Goal: Task Accomplishment & Management: Complete application form

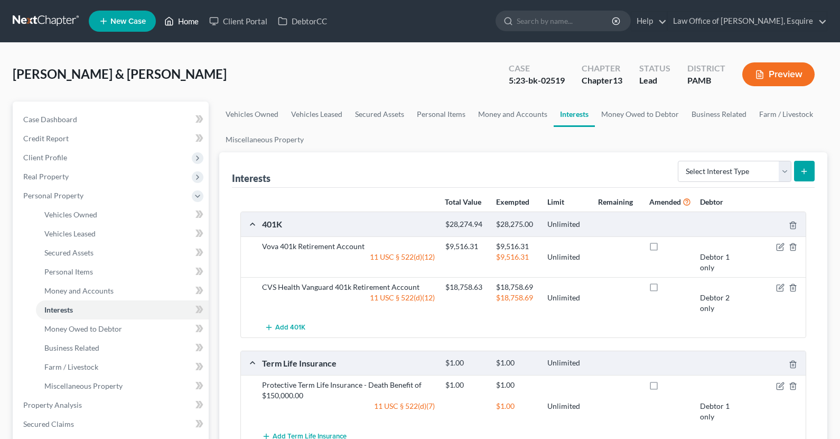
click at [191, 24] on link "Home" at bounding box center [181, 21] width 45 height 19
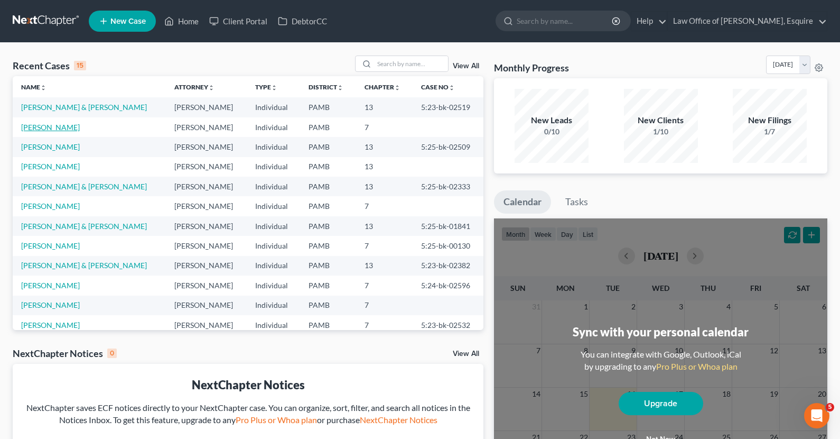
click at [63, 131] on link "[PERSON_NAME]" at bounding box center [50, 127] width 59 height 9
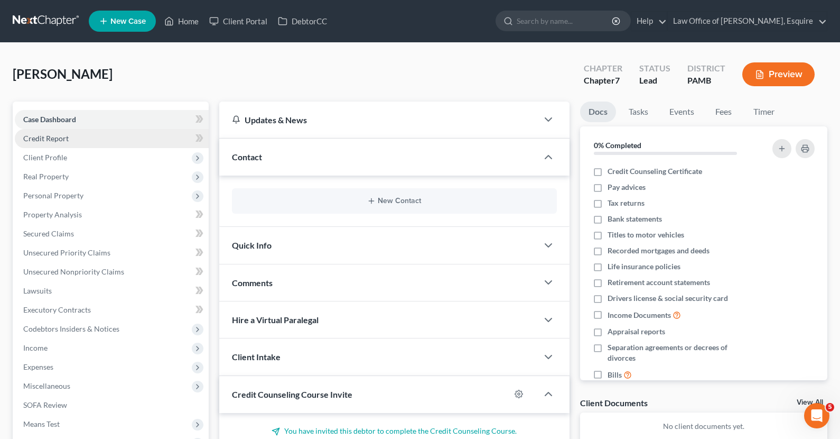
click at [47, 134] on span "Credit Report" at bounding box center [45, 138] width 45 height 9
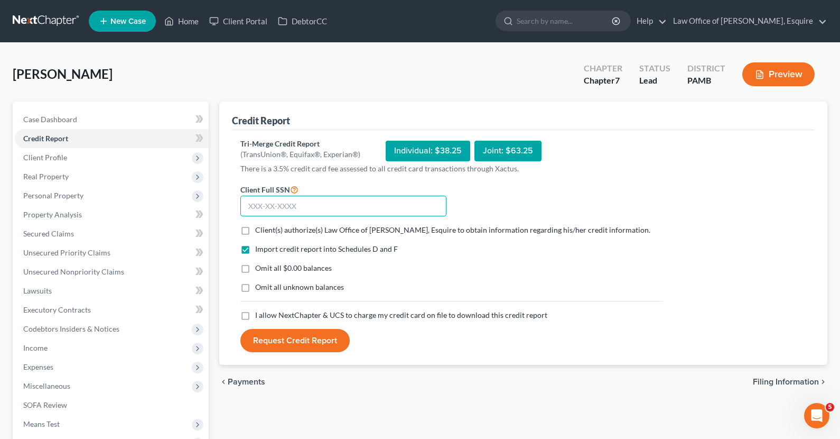
click at [294, 213] on input "text" at bounding box center [343, 206] width 206 height 21
type input "137-32-6536"
click at [235, 226] on div "Client(s) authorize(s) Law Office of [PERSON_NAME], Esquire to obtain informati…" at bounding box center [451, 230] width 433 height 11
click at [255, 228] on label "Client(s) authorize(s) Law Office of [PERSON_NAME], Esquire to obtain informati…" at bounding box center [452, 230] width 395 height 11
click at [259, 228] on input "Client(s) authorize(s) Law Office of [PERSON_NAME], Esquire to obtain informati…" at bounding box center [262, 228] width 7 height 7
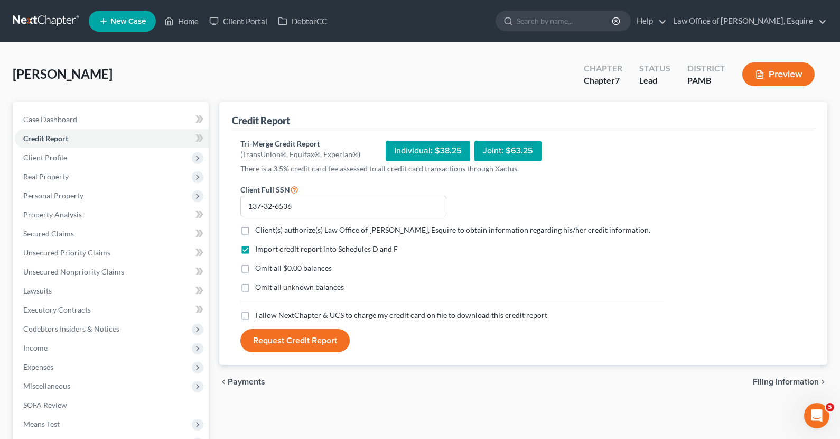
checkbox input "true"
click at [255, 273] on label "Omit all $0.00 balances" at bounding box center [293, 268] width 77 height 11
click at [259, 269] on input "Omit all $0.00 balances" at bounding box center [262, 266] width 7 height 7
checkbox input "true"
click at [255, 316] on label "I allow NextChapter & UCS to charge my credit card on file to download this cre…" at bounding box center [401, 315] width 292 height 11
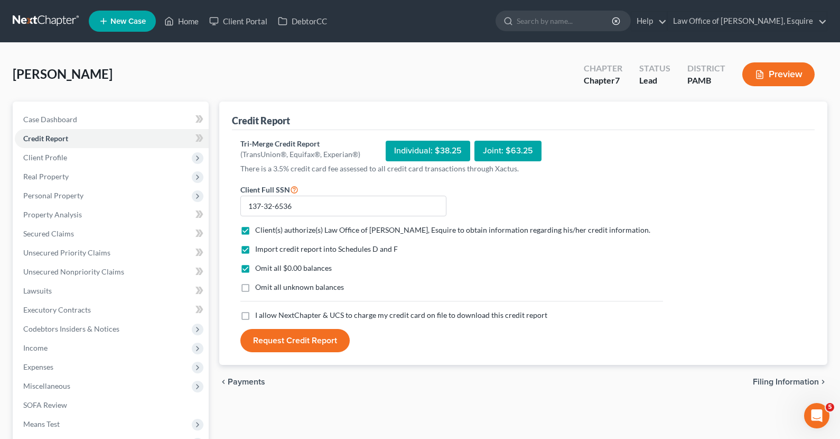
click at [259, 316] on input "I allow NextChapter & UCS to charge my credit card on file to download this cre…" at bounding box center [262, 313] width 7 height 7
checkbox input "true"
click at [294, 339] on button "Request Credit Report" at bounding box center [294, 340] width 109 height 23
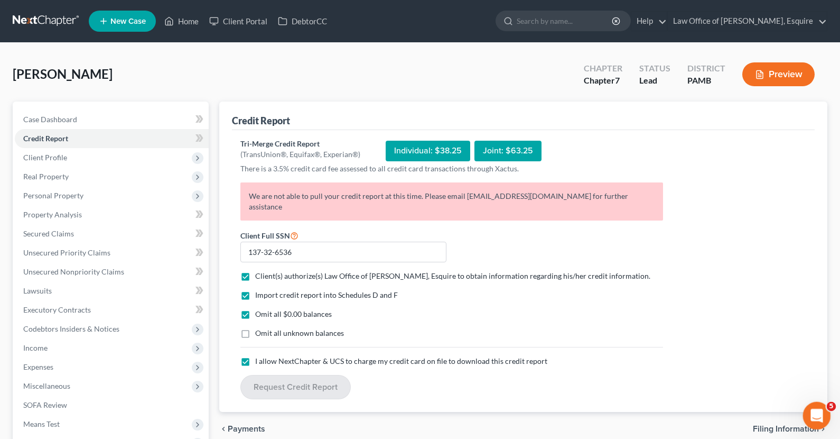
click at [815, 408] on icon "Open Intercom Messenger" at bounding box center [815, 413] width 17 height 17
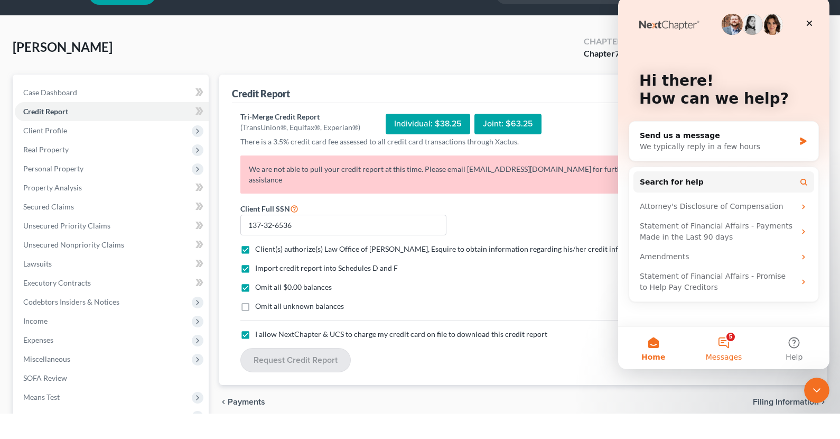
click at [730, 351] on button "5 Messages" at bounding box center [723, 348] width 70 height 42
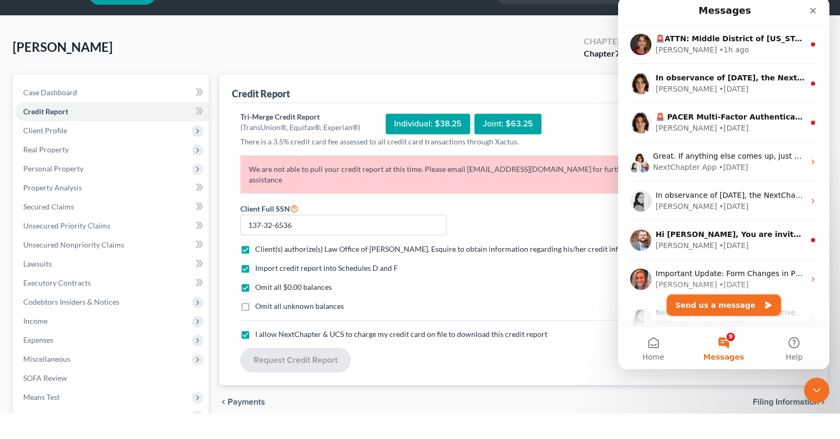
click at [726, 306] on button "Send us a message" at bounding box center [724, 304] width 114 height 21
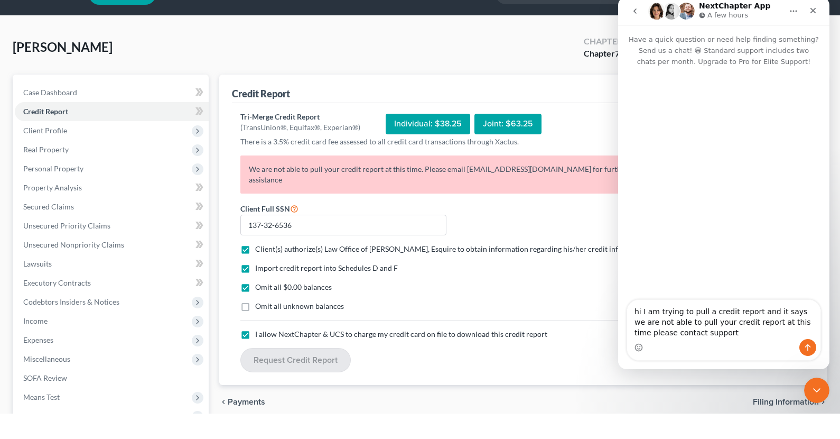
type textarea "hi I am trying to pull a credit report and it says we are not able to pull your…"
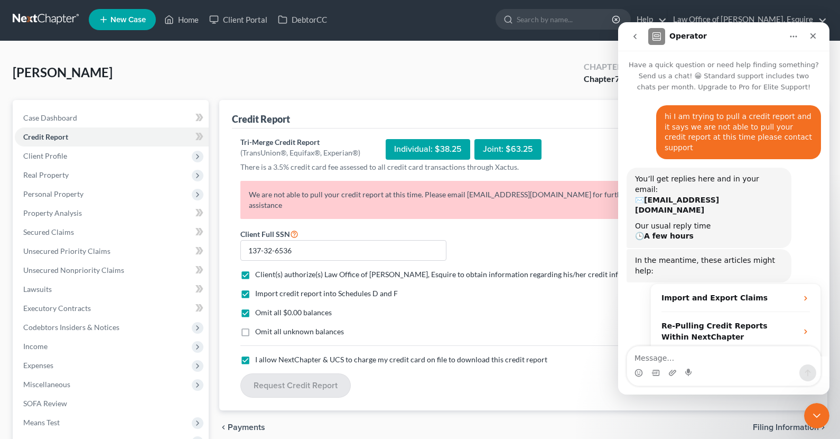
scroll to position [26, 0]
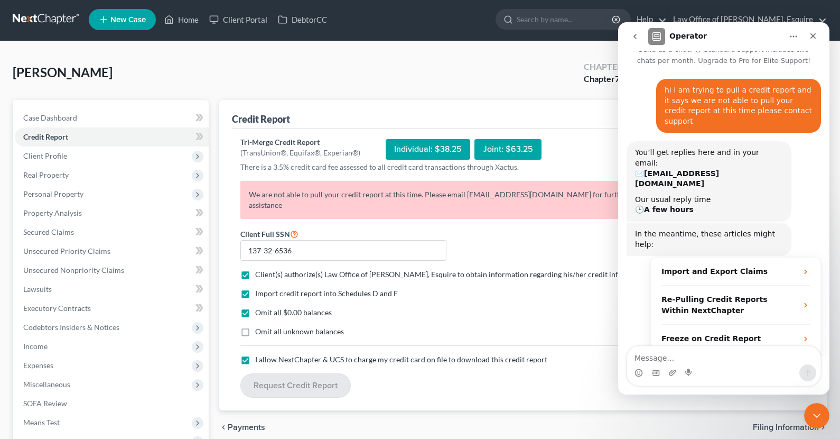
click at [155, 107] on div "Case Dashboard Payments Invoices Payments Payments Credit Report Client Profile…" at bounding box center [111, 279] width 196 height 359
click at [17, 295] on link "Lawsuits" at bounding box center [112, 289] width 194 height 19
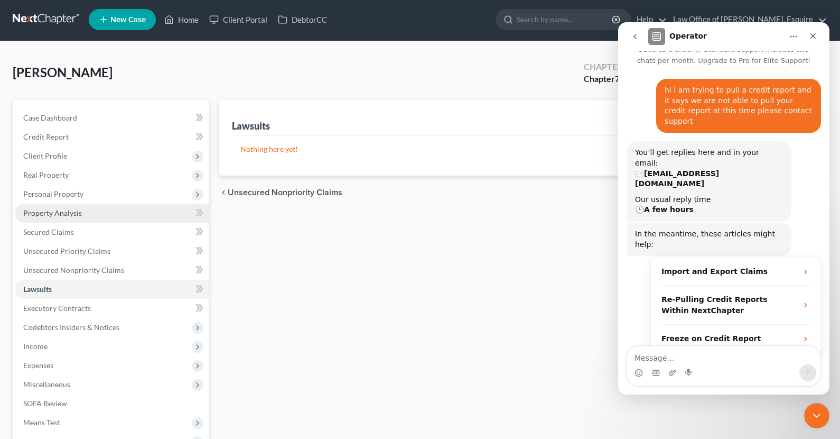
click at [67, 209] on span "Property Analysis" at bounding box center [52, 212] width 59 height 9
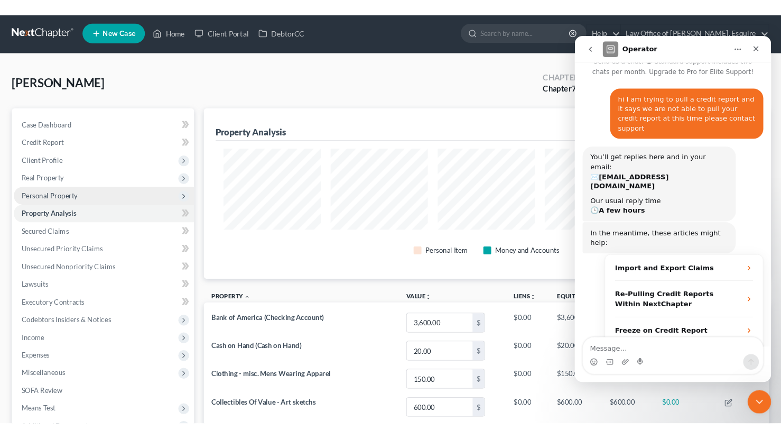
scroll to position [183, 608]
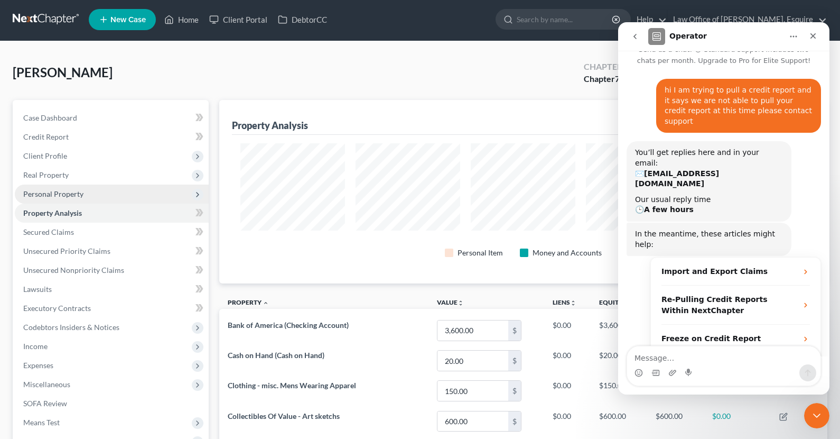
click at [76, 194] on span "Personal Property" at bounding box center [53, 193] width 60 height 9
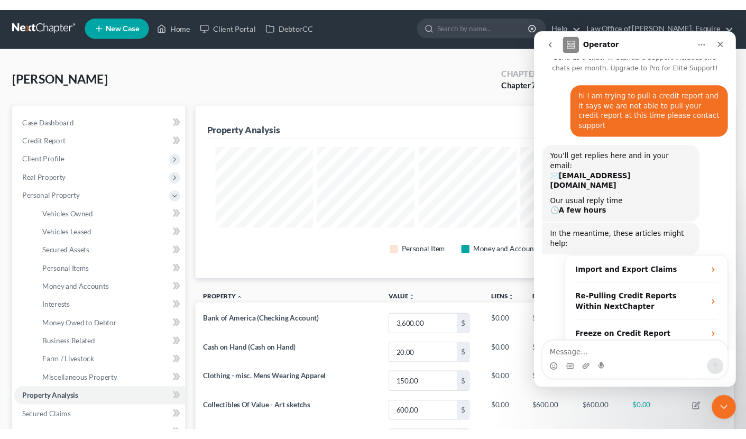
scroll to position [0, 0]
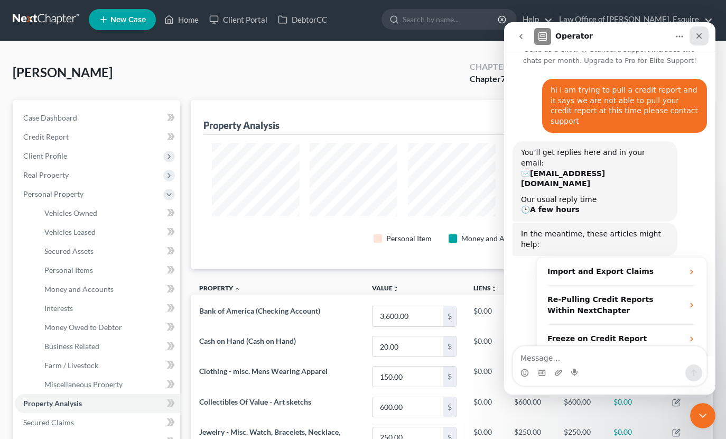
click at [696, 36] on icon "Close" at bounding box center [699, 36] width 8 height 8
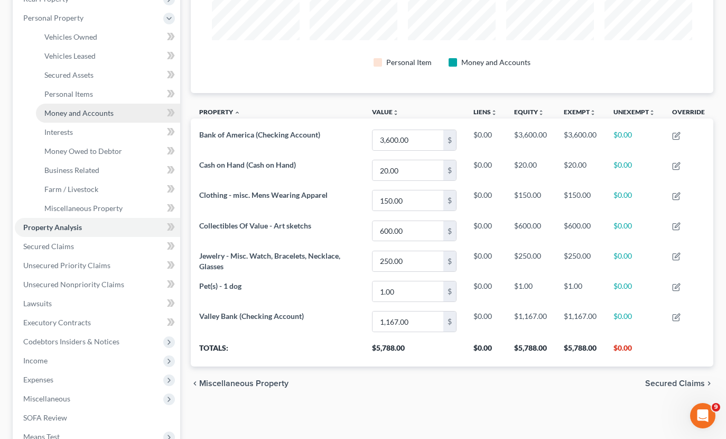
click at [80, 104] on link "Money and Accounts" at bounding box center [108, 113] width 144 height 19
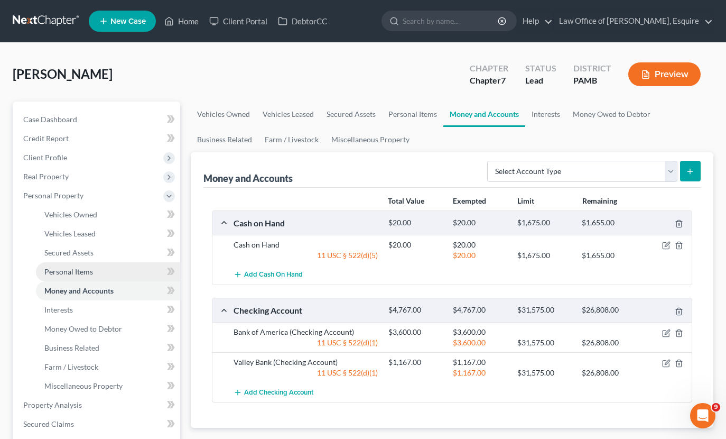
click at [100, 272] on link "Personal Items" at bounding box center [108, 271] width 144 height 19
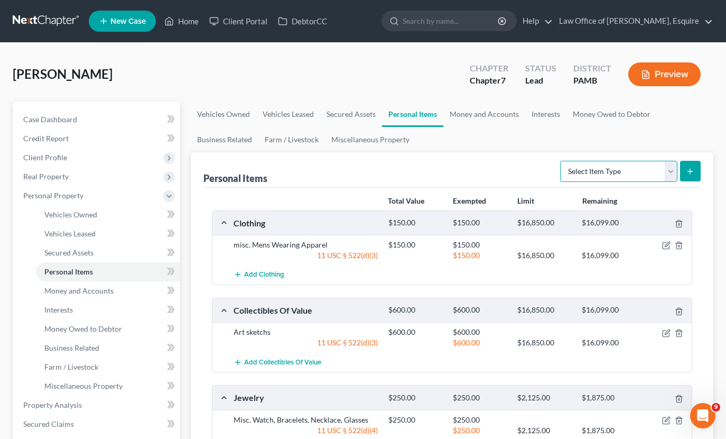
select select "household_goods"
click at [694, 174] on icon "submit" at bounding box center [690, 171] width 8 height 8
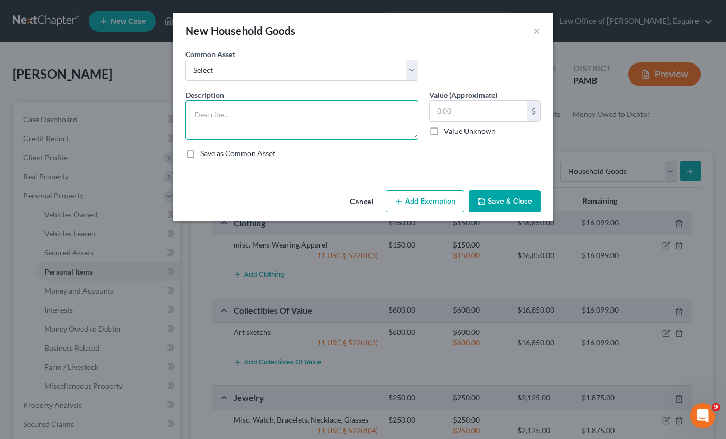
click at [296, 122] on textarea at bounding box center [301, 119] width 233 height 39
type textarea "Misce. Household Furnishings"
type input "5,000"
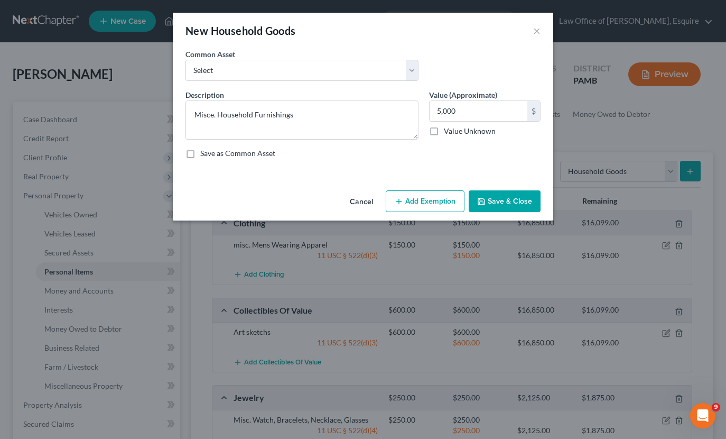
click at [450, 198] on button "Add Exemption" at bounding box center [425, 201] width 79 height 22
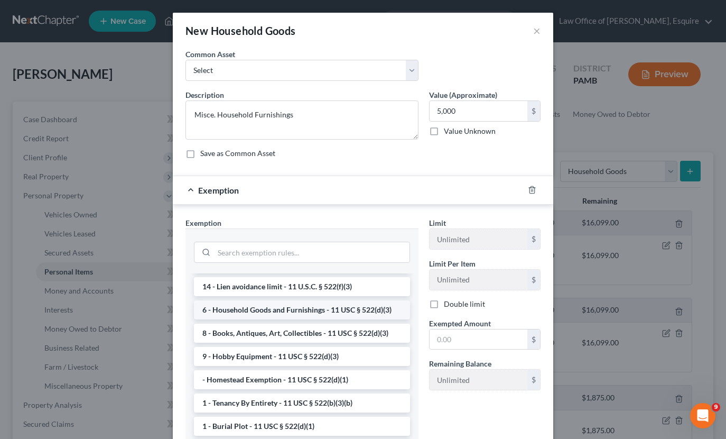
click at [324, 313] on li "6 - Household Goods and Furnishings - 11 USC § 522(d)(3)" at bounding box center [302, 309] width 216 height 19
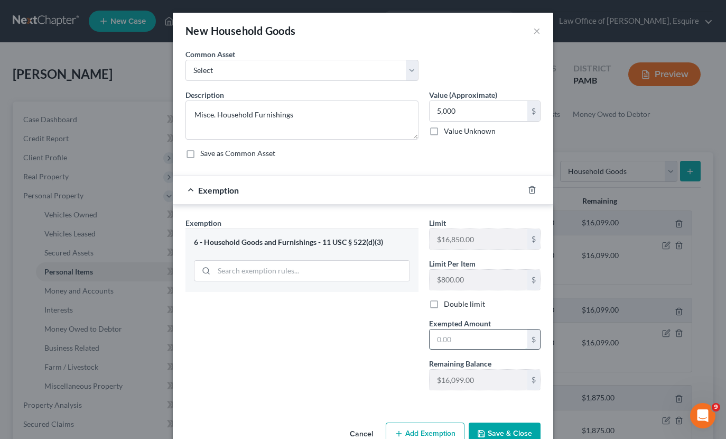
click at [467, 341] on input "text" at bounding box center [479, 339] width 98 height 20
type input "5,000"
click at [504, 428] on button "Save & Close" at bounding box center [505, 433] width 72 height 22
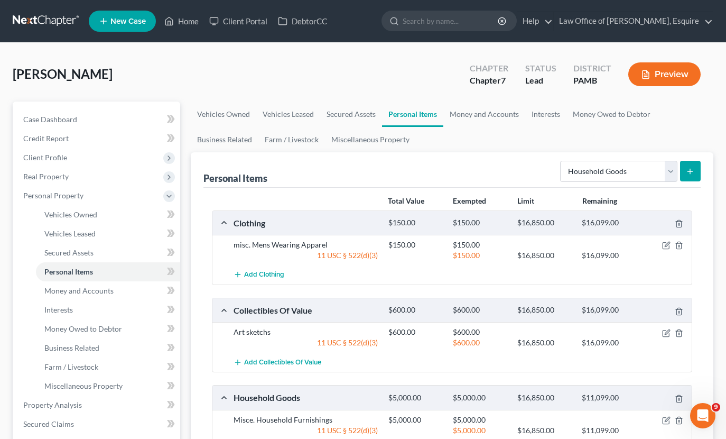
click at [690, 169] on icon "submit" at bounding box center [690, 171] width 8 height 8
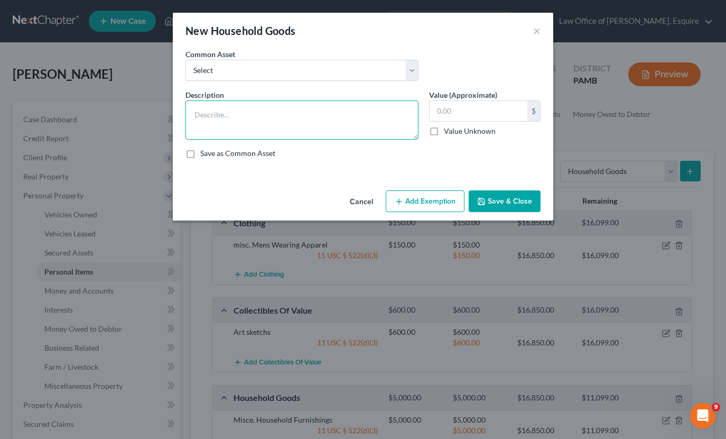
click at [278, 122] on textarea at bounding box center [301, 119] width 233 height 39
type textarea "Misc. Household Appliances"
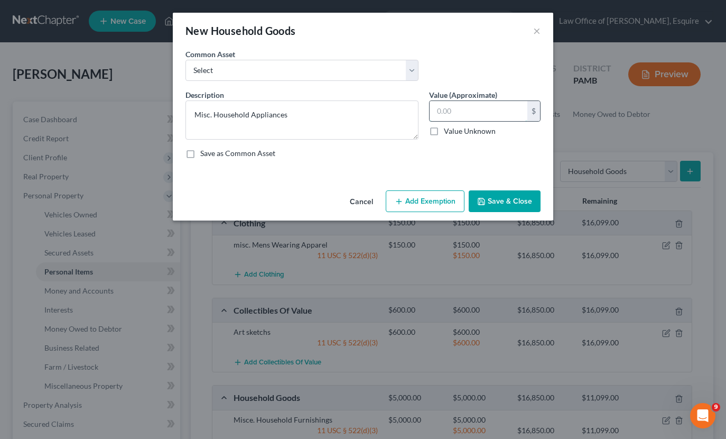
click at [452, 111] on input "text" at bounding box center [479, 111] width 98 height 20
type input "200.00"
click at [430, 198] on button "Add Exemption" at bounding box center [425, 201] width 79 height 22
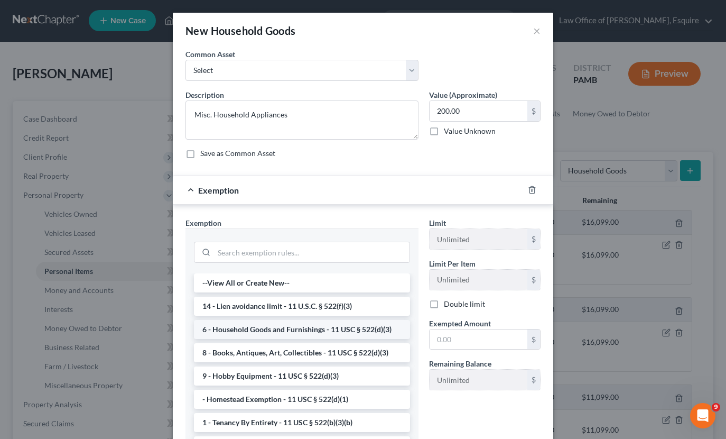
click at [336, 327] on li "6 - Household Goods and Furnishings - 11 USC § 522(d)(3)" at bounding box center [302, 329] width 216 height 19
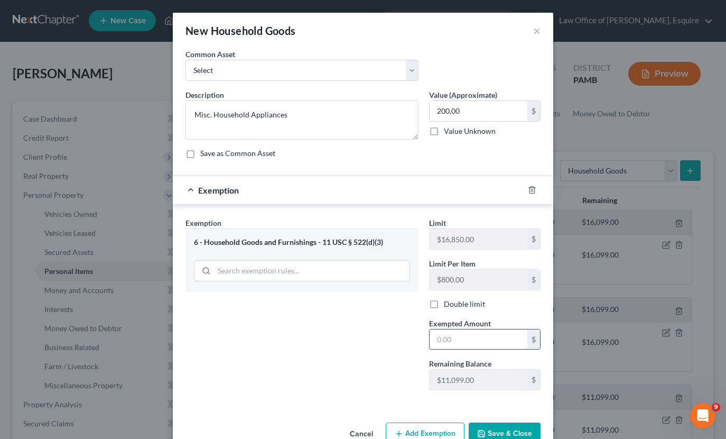
click at [448, 341] on input "text" at bounding box center [479, 339] width 98 height 20
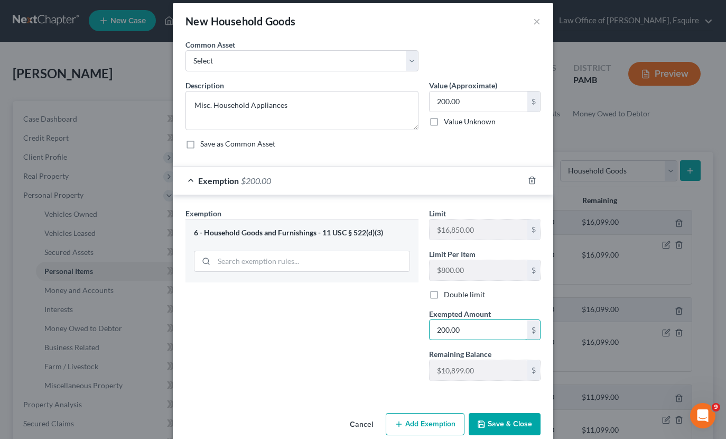
type input "200.00"
click at [497, 422] on button "Save & Close" at bounding box center [505, 424] width 72 height 22
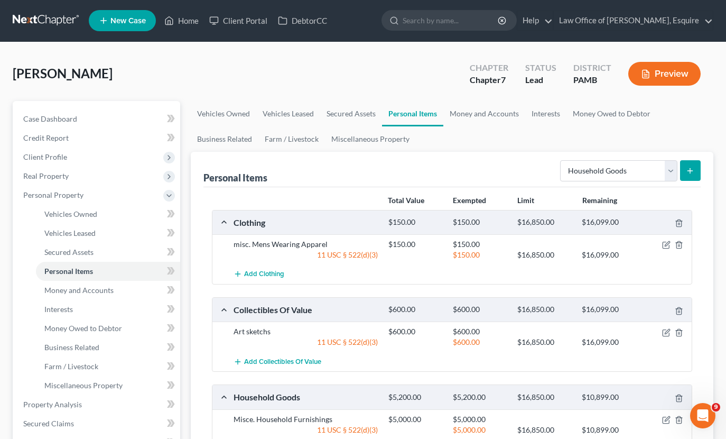
click at [692, 173] on icon "submit" at bounding box center [690, 170] width 8 height 8
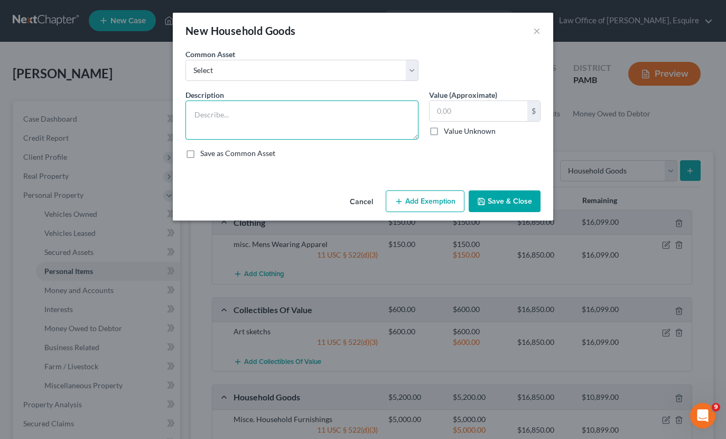
click at [332, 127] on textarea at bounding box center [301, 119] width 233 height 39
type textarea "Misc. Household Electronics"
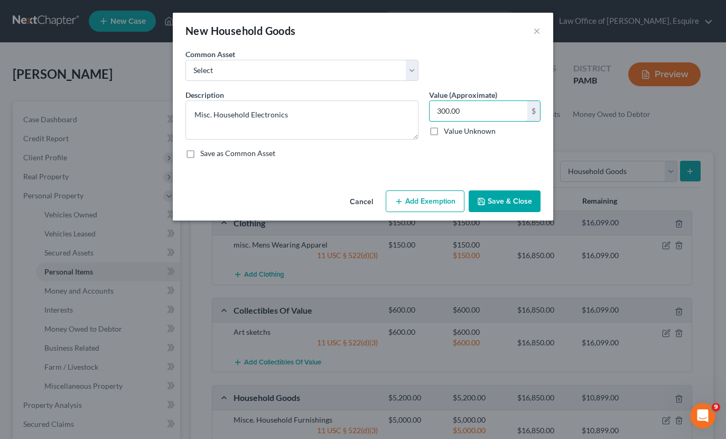
type input "300.00"
click at [444, 207] on button "Add Exemption" at bounding box center [425, 201] width 79 height 22
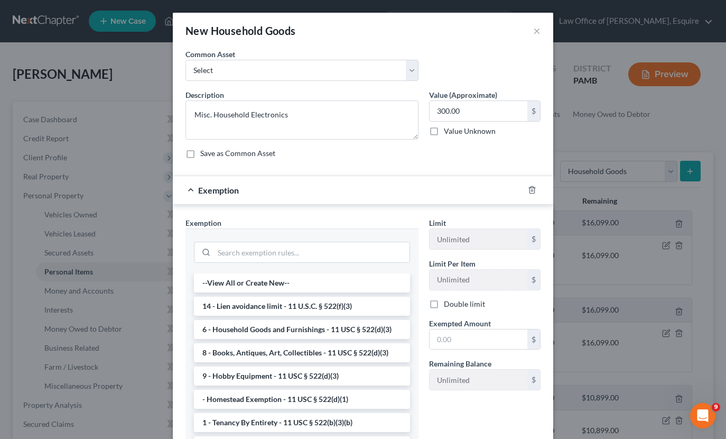
drag, startPoint x: 312, startPoint y: 333, endPoint x: 410, endPoint y: 335, distance: 97.8
click at [312, 333] on li "6 - Household Goods and Furnishings - 11 USC § 522(d)(3)" at bounding box center [302, 329] width 216 height 19
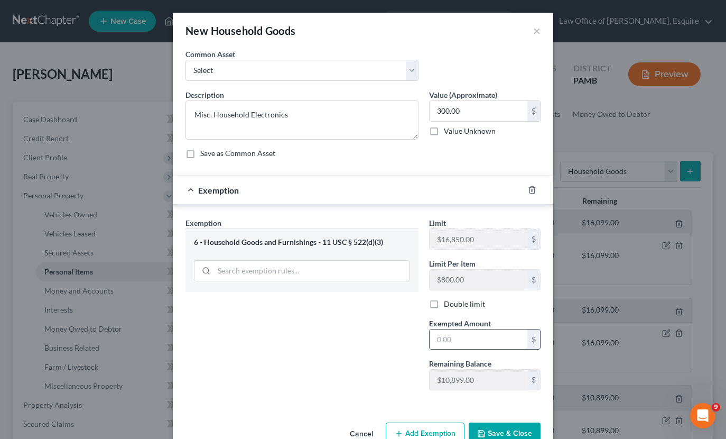
click at [477, 338] on input "text" at bounding box center [479, 339] width 98 height 20
type input "300.00"
click at [513, 431] on button "Save & Close" at bounding box center [505, 433] width 72 height 22
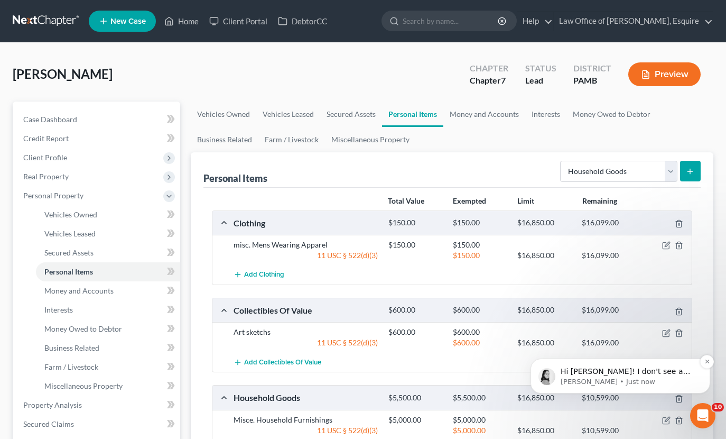
click at [646, 374] on p "Hi [PERSON_NAME]! I don't see a credit report attempt for your firm. Can you le…" at bounding box center [629, 371] width 136 height 11
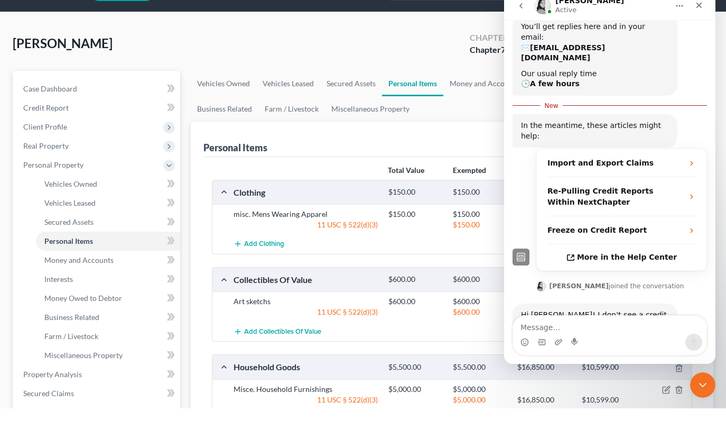
scroll to position [140, 0]
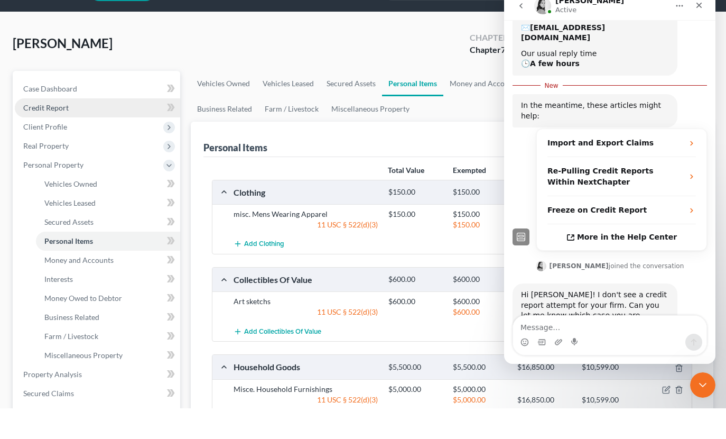
click at [66, 129] on link "Credit Report" at bounding box center [97, 138] width 165 height 19
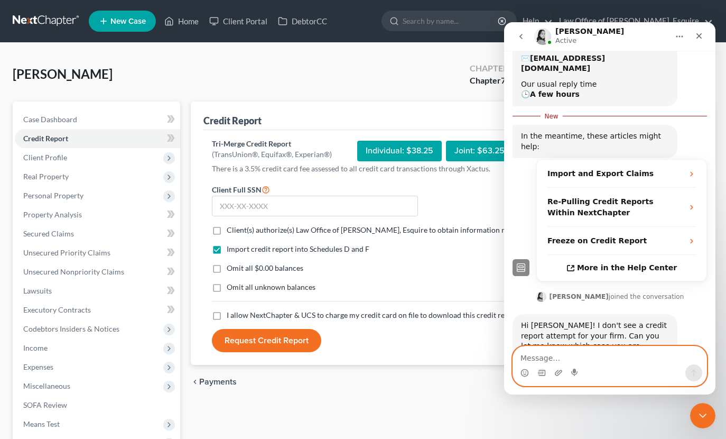
click at [582, 359] on textarea "Message…" at bounding box center [609, 355] width 193 height 18
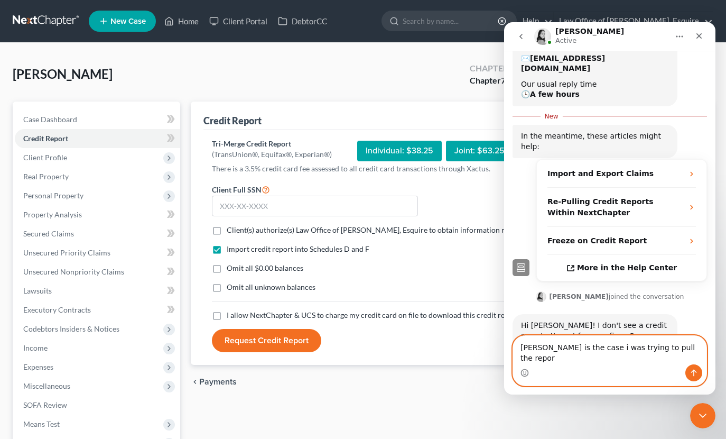
type textarea "[PERSON_NAME] is the case i was trying to pull the report"
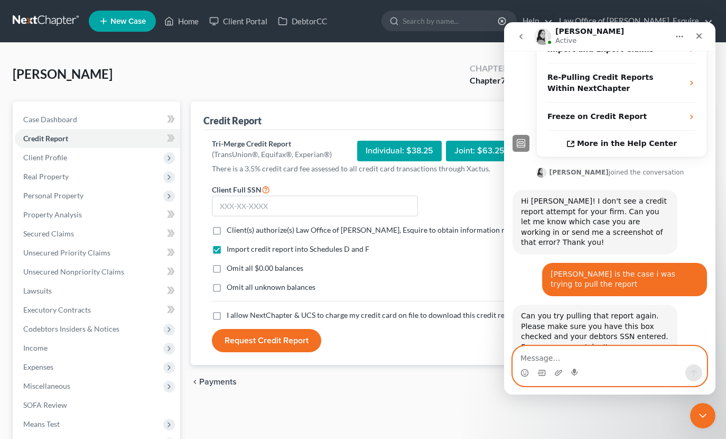
scroll to position [255, 0]
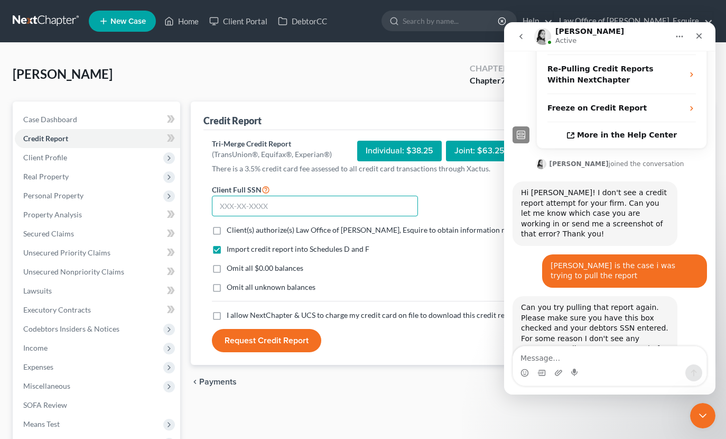
click at [230, 206] on input "text" at bounding box center [315, 206] width 206 height 21
type input "137-32-6536"
click at [227, 231] on label "Client(s) authorize(s) Law Office of [PERSON_NAME], Esquire to obtain informati…" at bounding box center [424, 230] width 395 height 11
click at [231, 231] on input "Client(s) authorize(s) Law Office of [PERSON_NAME], Esquire to obtain informati…" at bounding box center [234, 228] width 7 height 7
checkbox input "true"
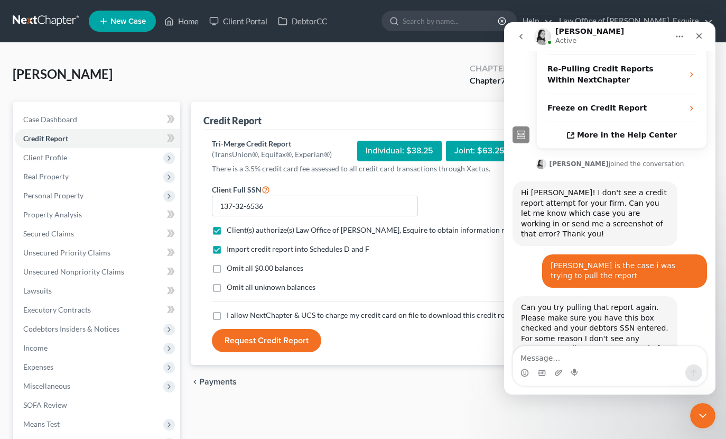
click at [227, 286] on label "Omit all unknown balances" at bounding box center [271, 287] width 89 height 11
click at [231, 286] on input "Omit all unknown balances" at bounding box center [234, 285] width 7 height 7
checkbox input "true"
click at [227, 266] on label "Omit all $0.00 balances" at bounding box center [265, 268] width 77 height 11
click at [231, 266] on input "Omit all $0.00 balances" at bounding box center [234, 266] width 7 height 7
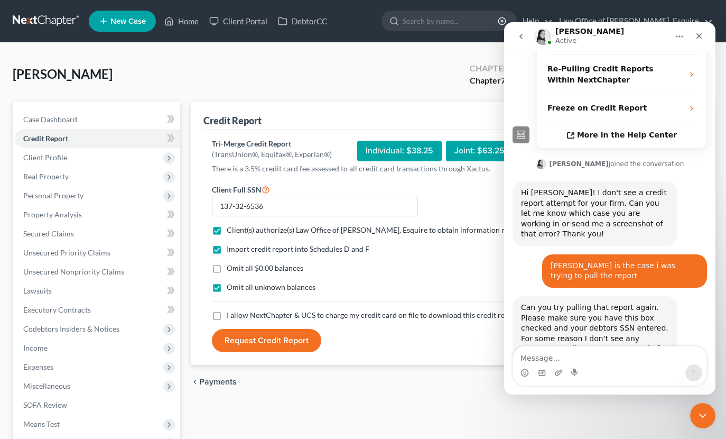
checkbox input "true"
click at [227, 286] on label "Omit all unknown balances" at bounding box center [271, 287] width 89 height 11
click at [231, 286] on input "Omit all unknown balances" at bounding box center [234, 285] width 7 height 7
checkbox input "false"
click at [227, 315] on label "I allow NextChapter & UCS to charge my credit card on file to download this cre…" at bounding box center [373, 315] width 292 height 11
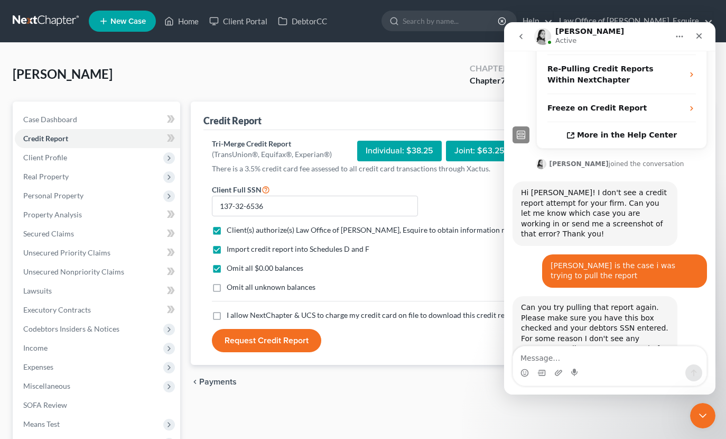
click at [231, 315] on input "I allow NextChapter & UCS to charge my credit card on file to download this cre…" at bounding box center [234, 313] width 7 height 7
checkbox input "true"
click at [290, 343] on button "Request Credit Report" at bounding box center [266, 340] width 109 height 23
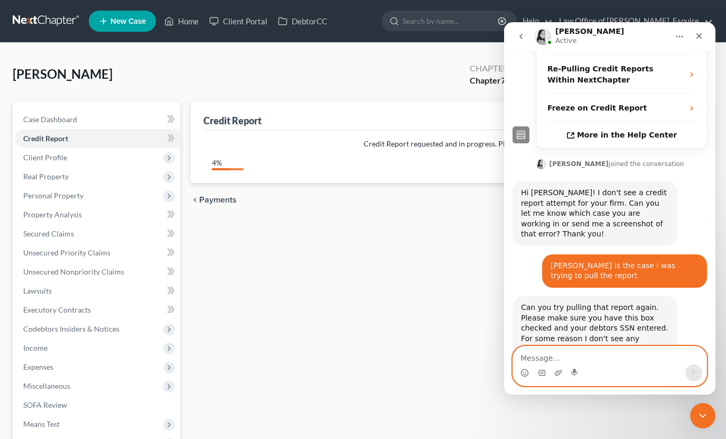
click at [566, 353] on textarea "Message…" at bounding box center [609, 355] width 193 height 18
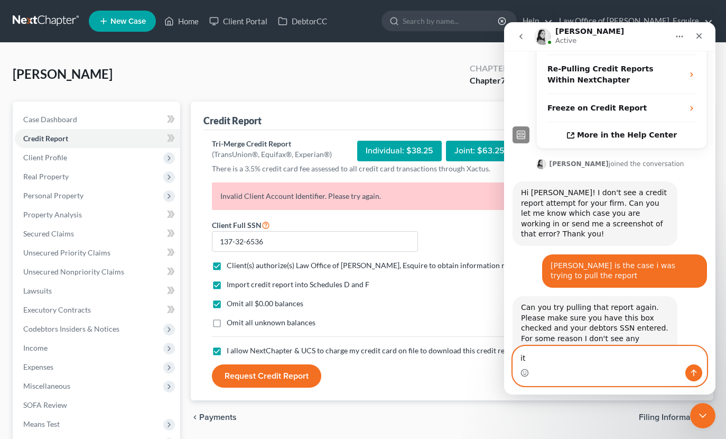
type textarea "i"
type textarea "n"
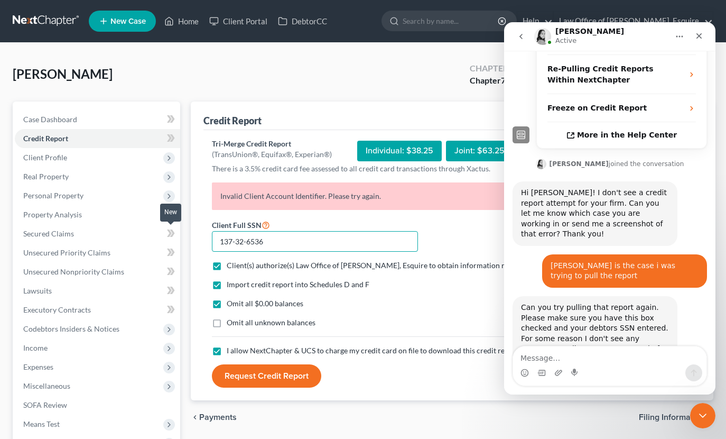
drag, startPoint x: 277, startPoint y: 244, endPoint x: 165, endPoint y: 239, distance: 111.6
click at [165, 239] on div "Petition Navigation Case Dashboard Payments Invoices Payments Payments Credit R…" at bounding box center [362, 311] width 711 height 420
type input "137-32-6536"
click at [286, 375] on button "Request Credit Report" at bounding box center [266, 375] width 109 height 23
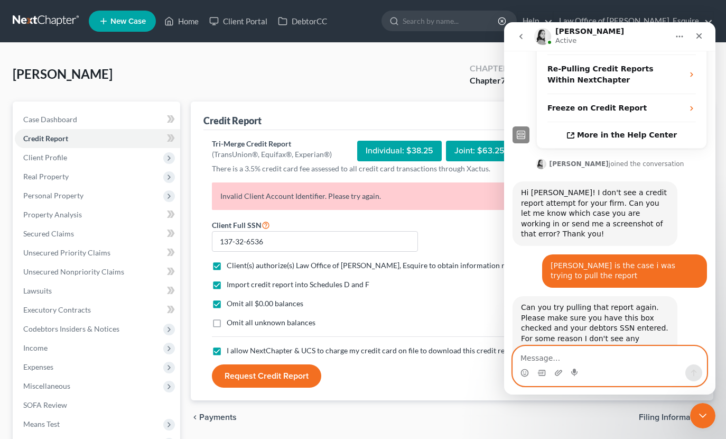
click at [600, 363] on textarea "Message…" at bounding box center [609, 355] width 193 height 18
type textarea "now its saying invalid client account identifer"
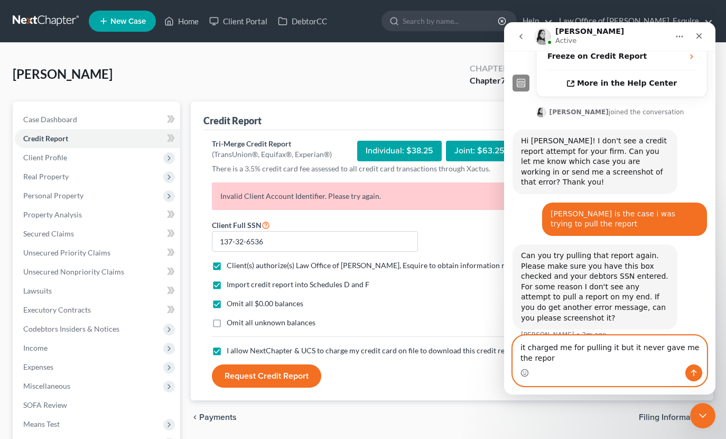
type textarea "it charged me for pulling it but it never gave me the report"
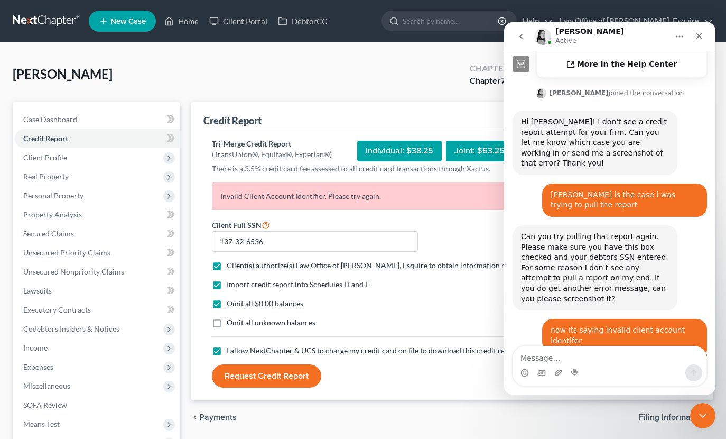
scroll to position [382, 0]
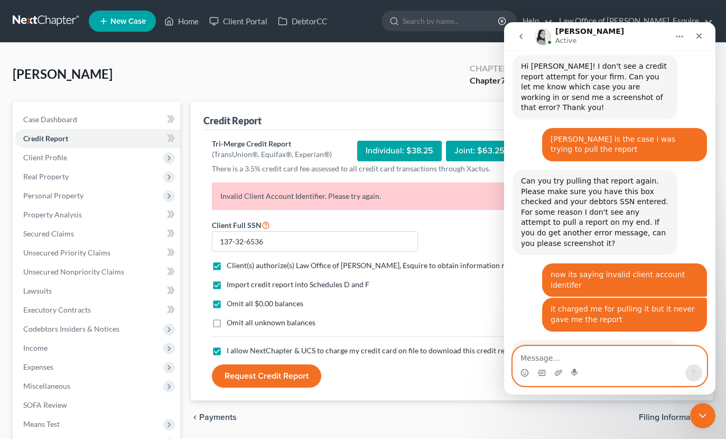
click at [648, 351] on textarea "Message…" at bounding box center [609, 355] width 193 height 18
type textarea "ok thank you"
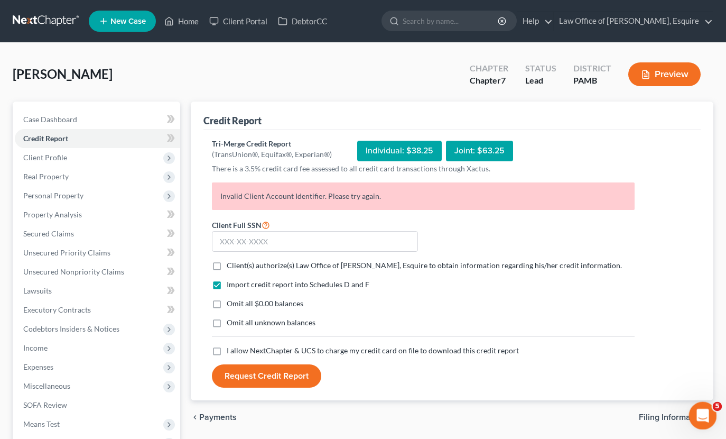
click at [702, 408] on icon "Open Intercom Messenger" at bounding box center [701, 413] width 17 height 17
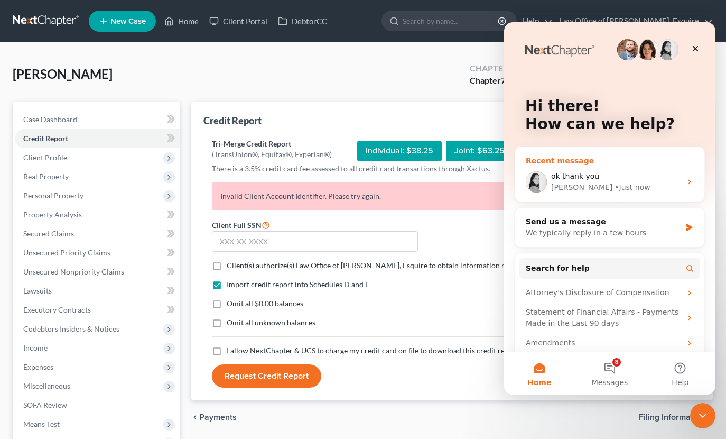
click at [625, 176] on div "ok thank you" at bounding box center [616, 176] width 130 height 11
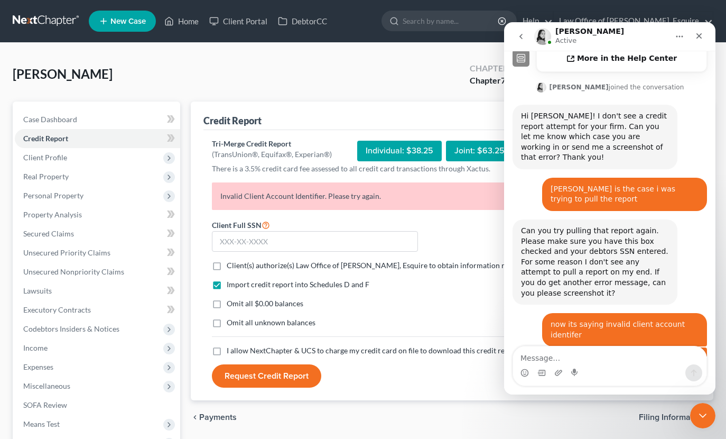
scroll to position [413, 0]
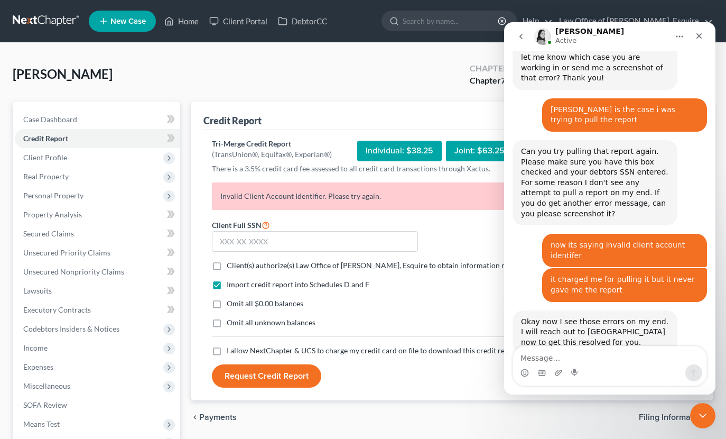
click at [396, 297] on div "Import credit report into Schedules D and F Omit all $0.00 balances Omit all un…" at bounding box center [423, 312] width 433 height 66
click at [78, 198] on span "Personal Property" at bounding box center [53, 195] width 60 height 9
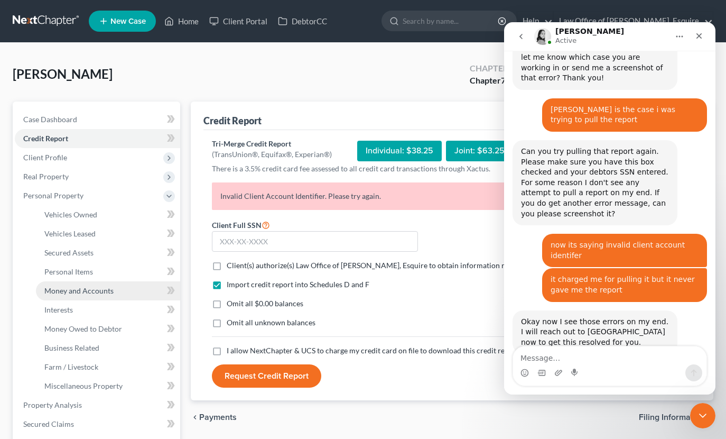
click at [101, 291] on span "Money and Accounts" at bounding box center [78, 290] width 69 height 9
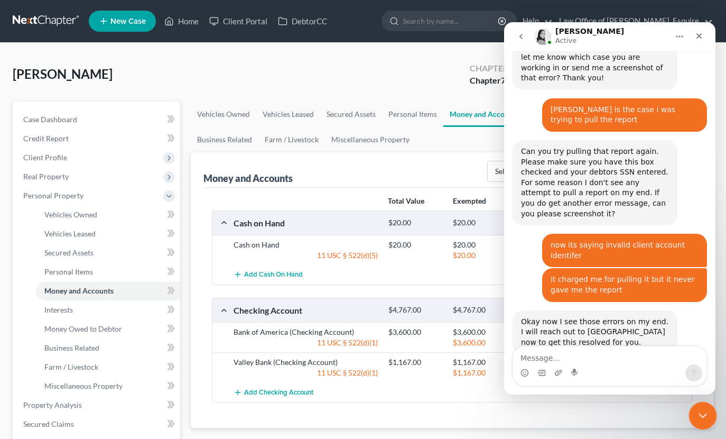
click at [697, 406] on div "Close Intercom Messenger" at bounding box center [700, 413] width 25 height 25
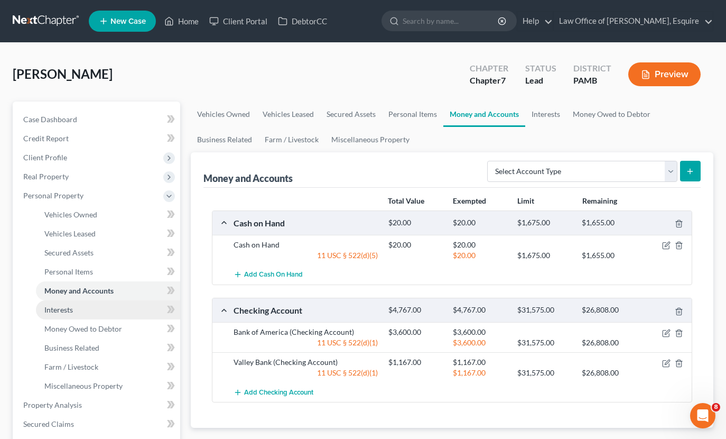
click at [116, 311] on link "Interests" at bounding box center [108, 309] width 144 height 19
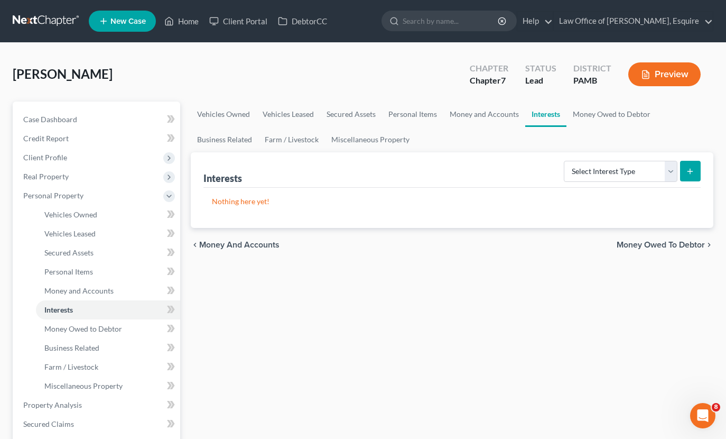
scroll to position [1, 0]
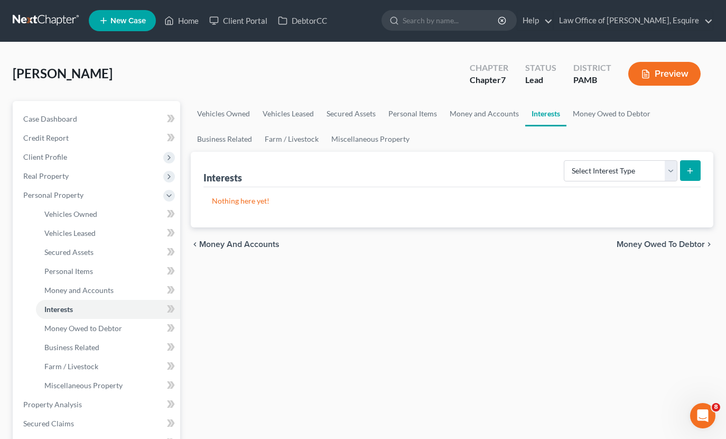
click at [667, 160] on div "Select Interest Type 401K Annuity Bond Education IRA Government Bond Government…" at bounding box center [630, 170] width 141 height 28
select select "term_life_insurance"
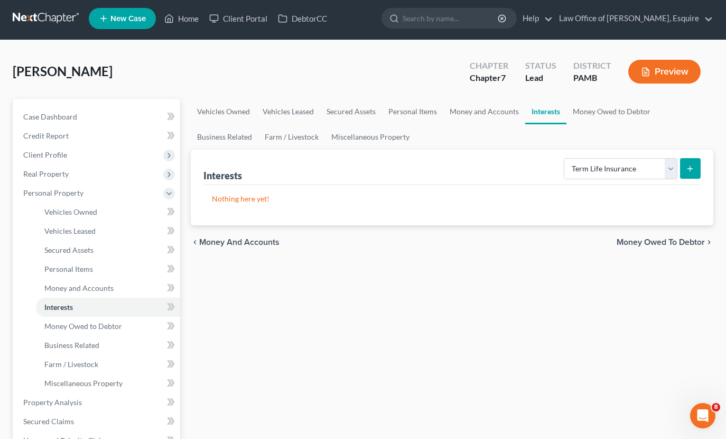
click at [691, 172] on icon "submit" at bounding box center [690, 168] width 8 height 8
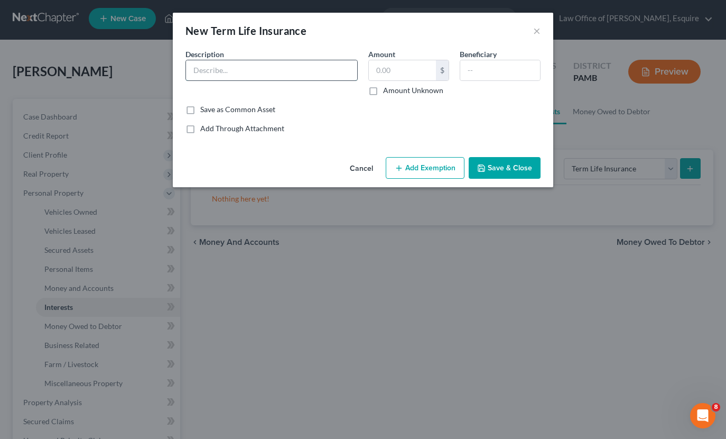
click at [299, 75] on input "text" at bounding box center [271, 70] width 171 height 20
type input "Globe Life"
type input "5,000"
type input "Spouse"
click at [435, 171] on button "Add Exemption" at bounding box center [425, 168] width 79 height 22
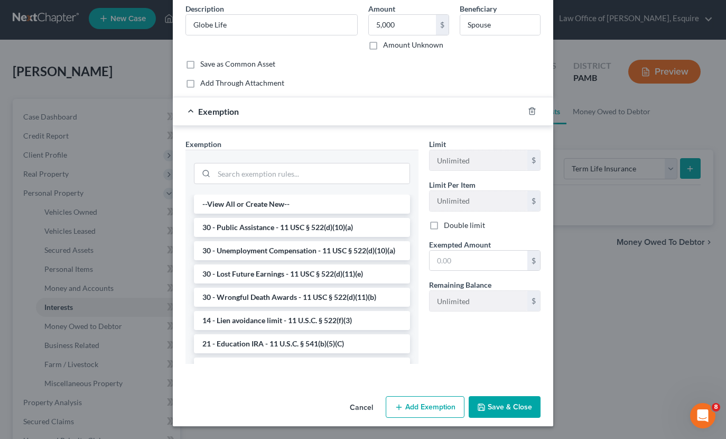
scroll to position [45, 0]
click at [533, 404] on button "Save & Close" at bounding box center [505, 407] width 72 height 22
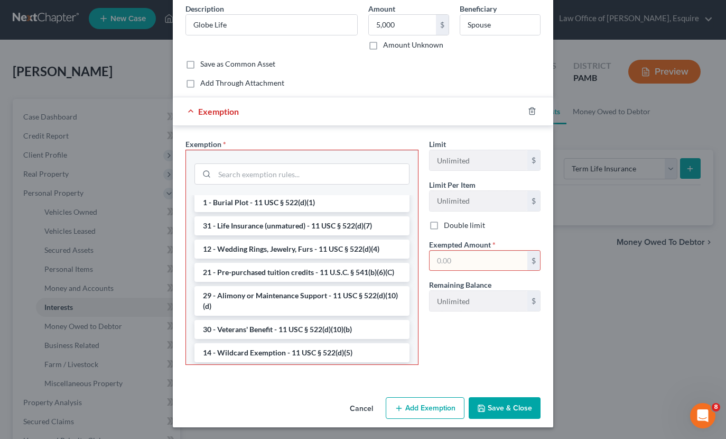
scroll to position [246, 0]
click at [297, 226] on li "31 - Life Insurance (unmatured) - 11 USC § 522(d)(7)" at bounding box center [301, 225] width 215 height 19
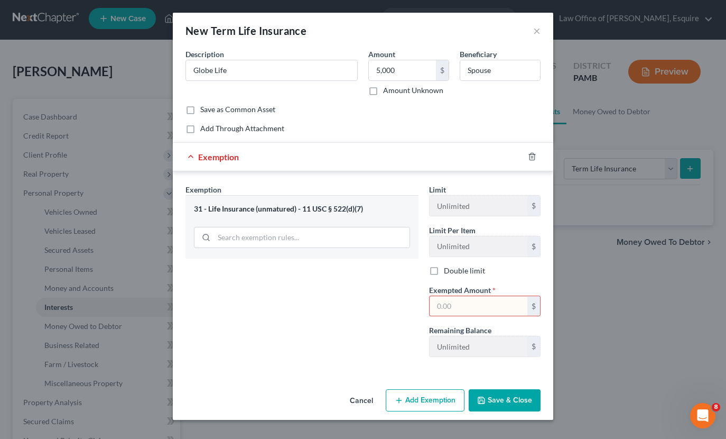
click at [466, 305] on input "text" at bounding box center [479, 306] width 98 height 20
type input "5,000"
click at [499, 408] on button "Save & Close" at bounding box center [505, 400] width 72 height 22
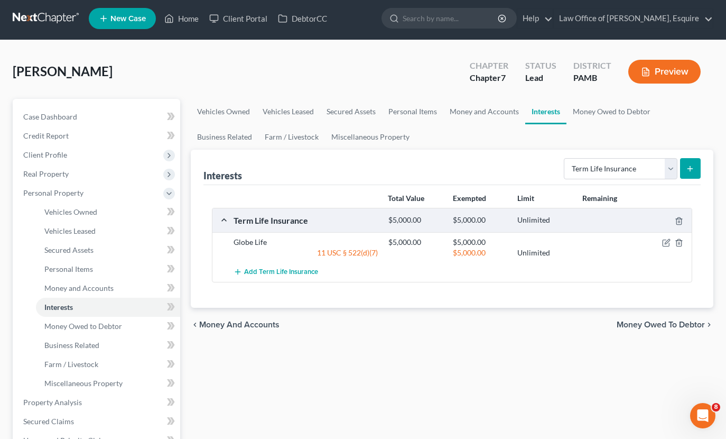
click at [691, 165] on icon "submit" at bounding box center [690, 168] width 8 height 8
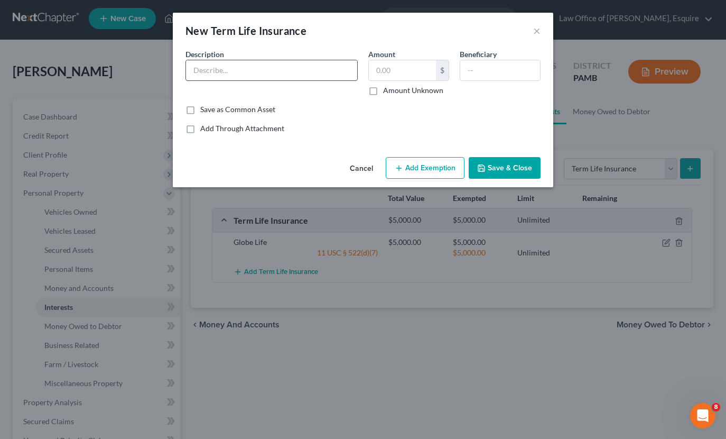
click at [302, 65] on input "text" at bounding box center [271, 70] width 171 height 20
type input "Trans America"
type input "5,000"
type input "Spouse"
click at [421, 164] on button "Add Exemption" at bounding box center [425, 168] width 79 height 22
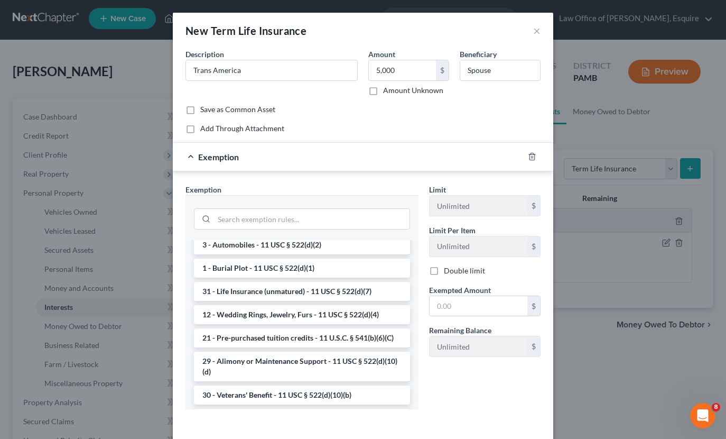
scroll to position [221, 0]
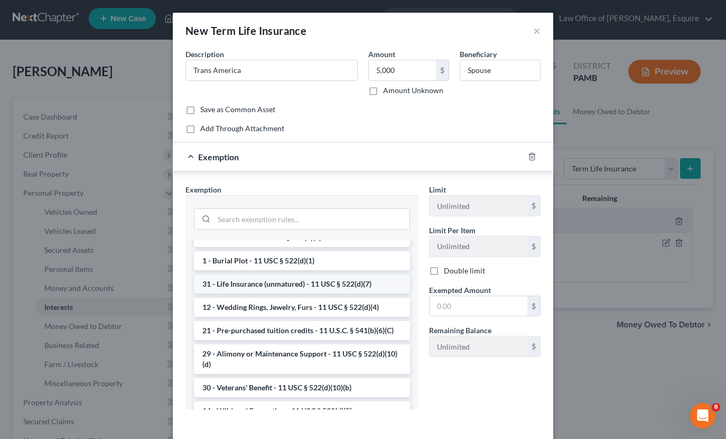
click at [294, 282] on li "31 - Life Insurance (unmatured) - 11 USC § 522(d)(7)" at bounding box center [302, 283] width 216 height 19
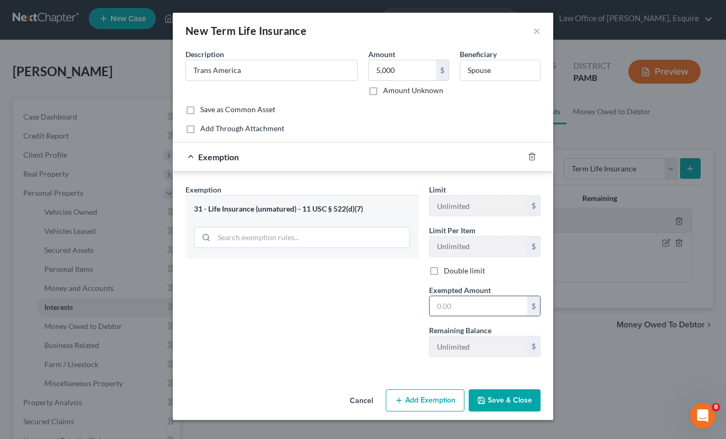
click at [470, 311] on input "text" at bounding box center [479, 306] width 98 height 20
type input "5,000"
click at [515, 397] on button "Save & Close" at bounding box center [505, 400] width 72 height 22
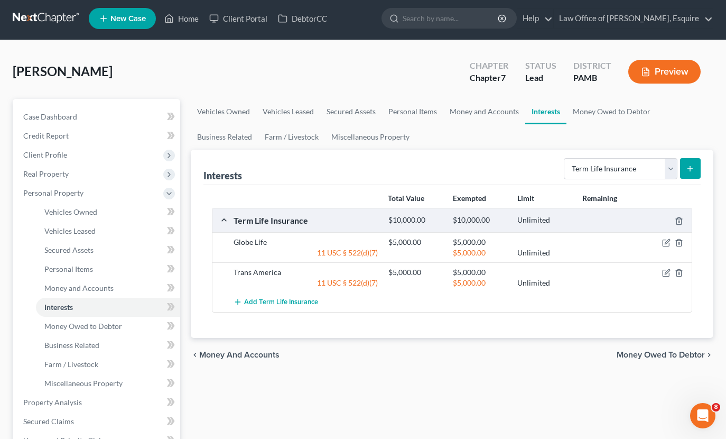
click at [694, 176] on button "submit" at bounding box center [690, 168] width 21 height 21
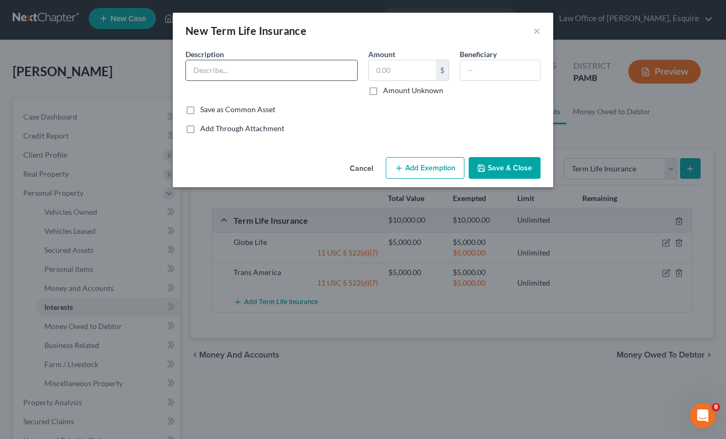
click at [259, 71] on input "text" at bounding box center [271, 70] width 171 height 20
type input "AARP"
type input "5,000"
type input "Spouse"
click at [429, 162] on button "Add Exemption" at bounding box center [425, 168] width 79 height 22
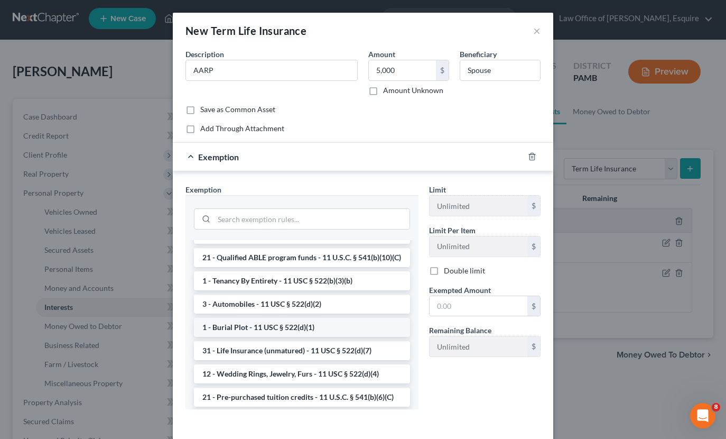
scroll to position [166, 0]
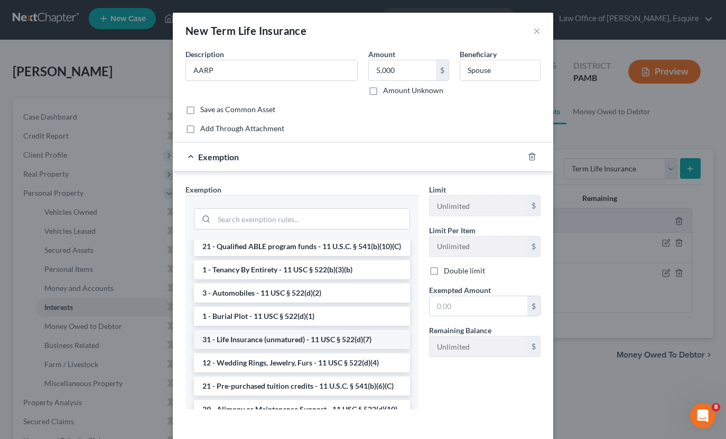
click at [331, 341] on li "31 - Life Insurance (unmatured) - 11 USC § 522(d)(7)" at bounding box center [302, 339] width 216 height 19
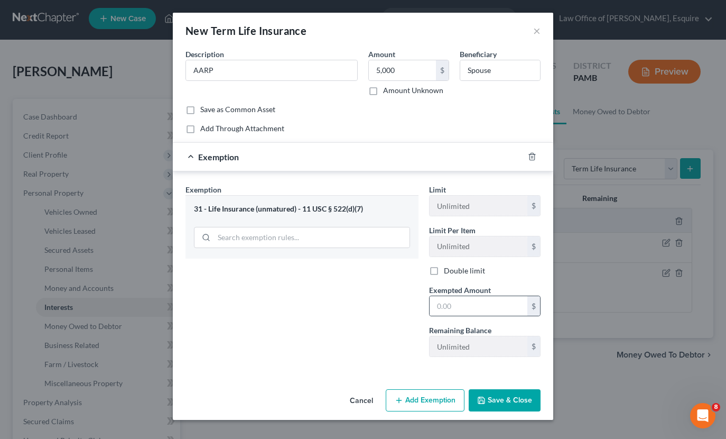
click at [481, 295] on div "$" at bounding box center [484, 305] width 111 height 21
click at [479, 303] on input "text" at bounding box center [479, 306] width 98 height 20
type input "5,000"
click at [517, 405] on button "Save & Close" at bounding box center [505, 400] width 72 height 22
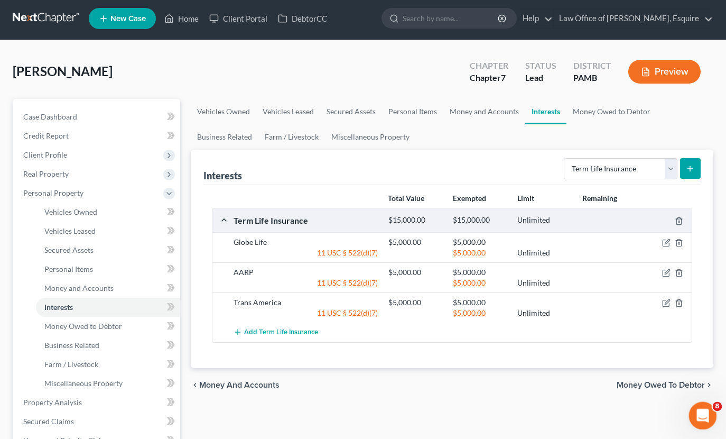
click at [702, 412] on icon "Open Intercom Messenger" at bounding box center [700, 414] width 7 height 8
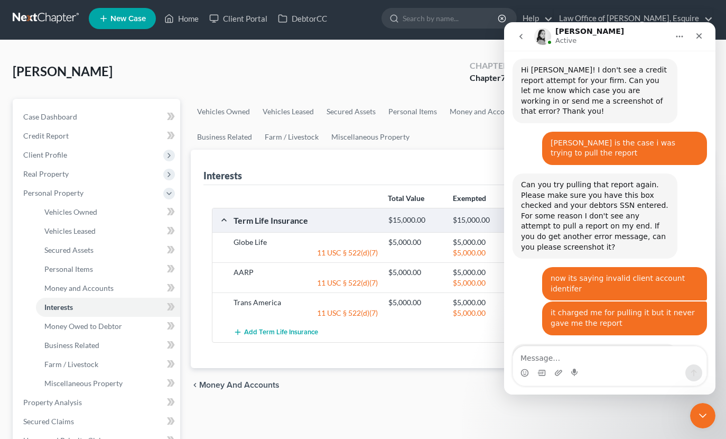
scroll to position [413, 0]
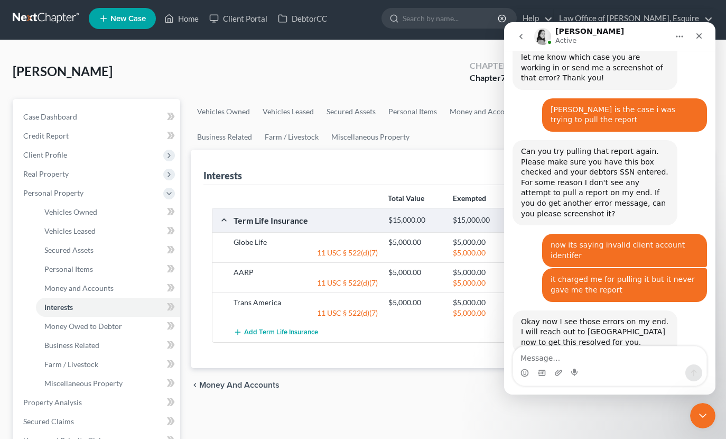
click at [351, 164] on div "Interests Select Interest Type 401K Annuity Bond Education IRA Government Bond …" at bounding box center [452, 167] width 498 height 35
click at [524, 40] on icon "go back" at bounding box center [521, 36] width 8 height 8
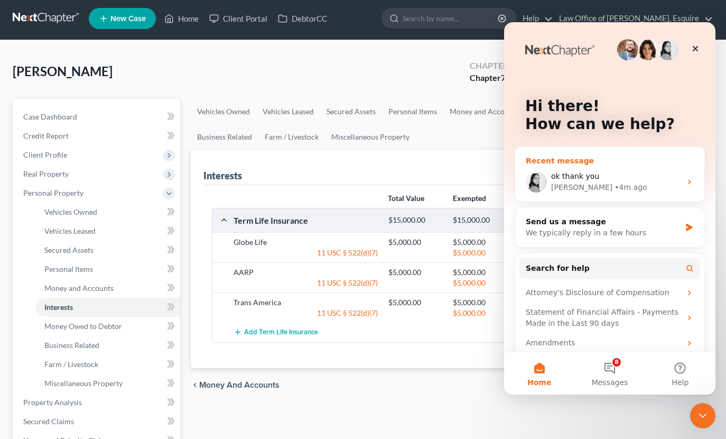
click at [615, 183] on div "• 4m ago" at bounding box center [631, 187] width 32 height 11
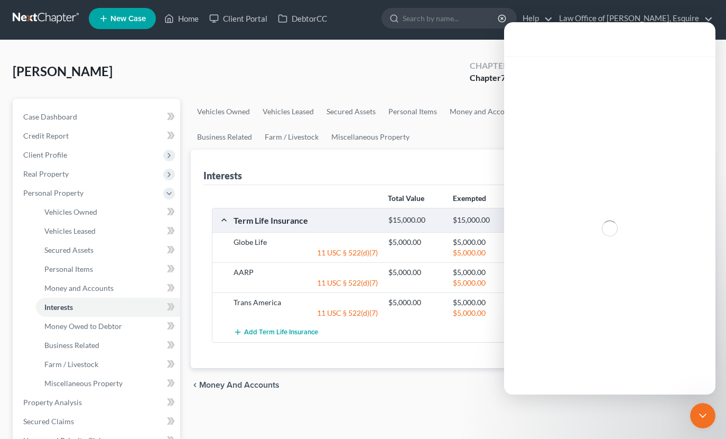
click at [600, 183] on div "Intercom messenger" at bounding box center [609, 228] width 211 height 345
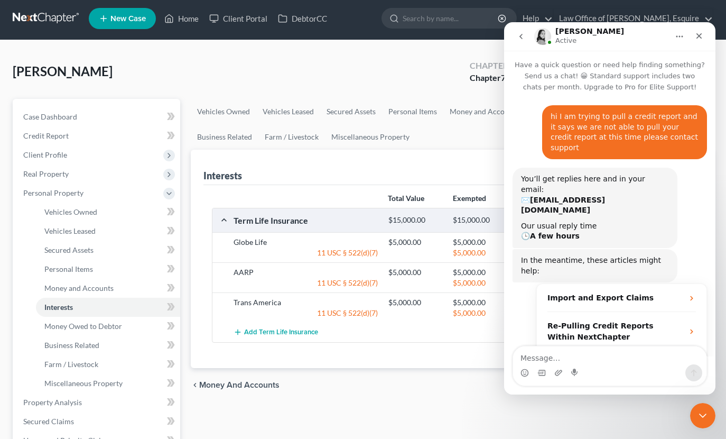
scroll to position [413, 0]
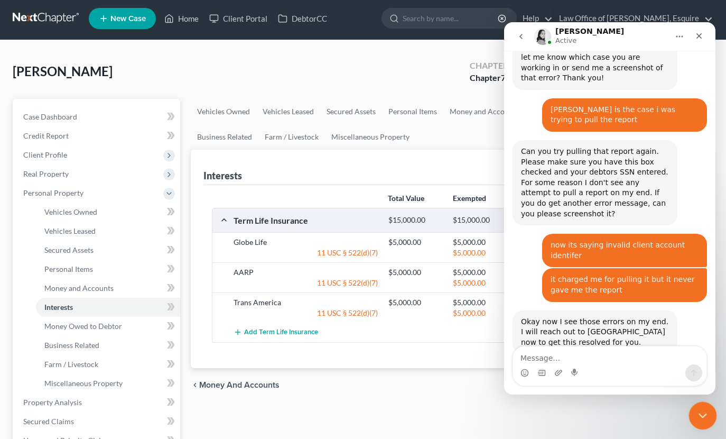
click at [708, 414] on div "Close Intercom Messenger" at bounding box center [700, 413] width 25 height 25
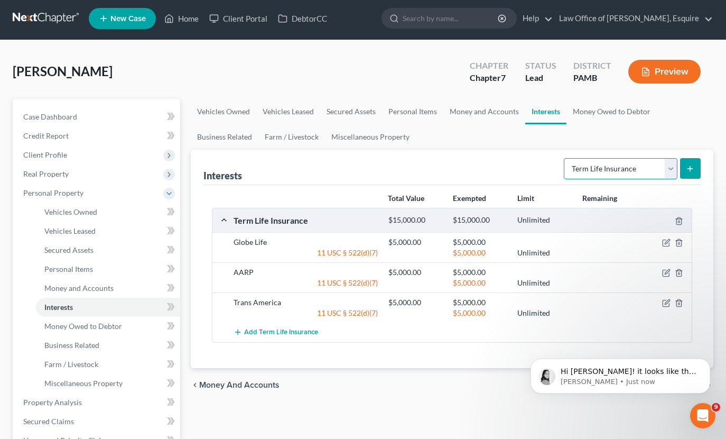
scroll to position [408, 0]
click at [95, 287] on span "Money and Accounts" at bounding box center [78, 287] width 69 height 9
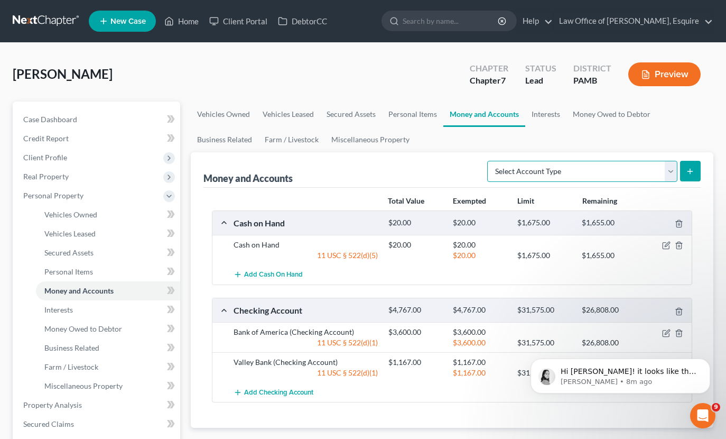
select select "security_deposits"
click at [693, 173] on icon "submit" at bounding box center [690, 171] width 8 height 8
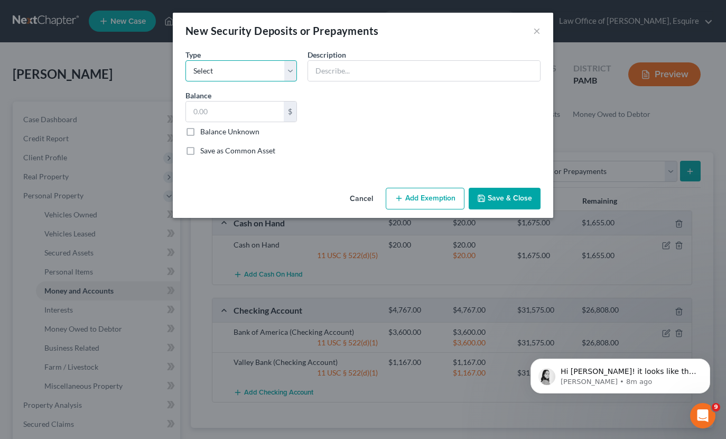
select select "3"
click at [365, 75] on input "text" at bounding box center [424, 71] width 232 height 20
type input "S"
click at [359, 198] on button "Cancel" at bounding box center [361, 199] width 40 height 21
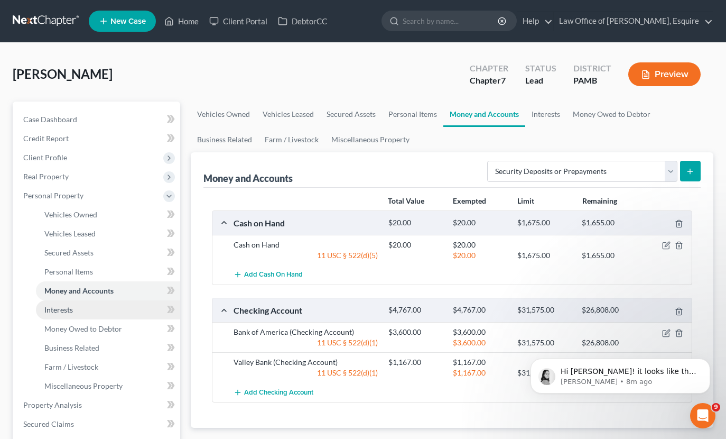
click at [113, 314] on link "Interests" at bounding box center [108, 309] width 144 height 19
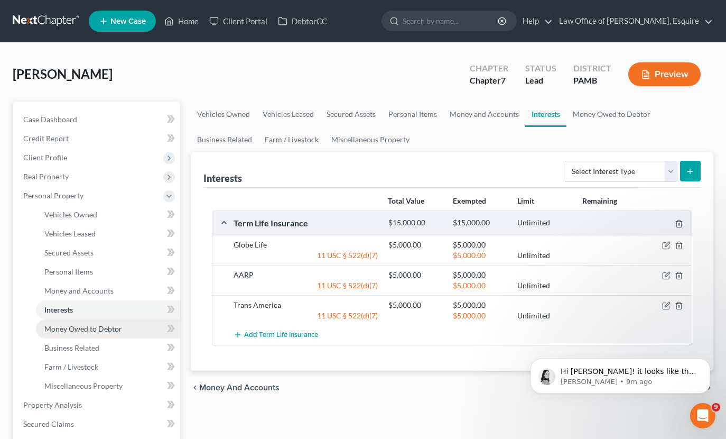
click at [124, 331] on link "Money Owed to Debtor" at bounding box center [108, 328] width 144 height 19
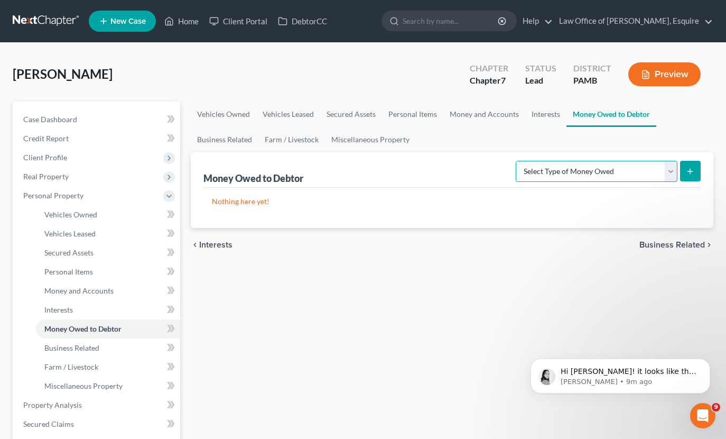
scroll to position [1, 0]
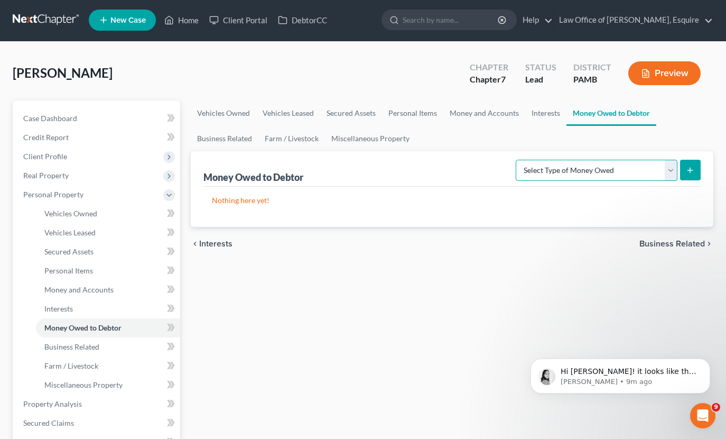
select select "social_security_benefits"
click at [691, 171] on icon "submit" at bounding box center [690, 170] width 8 height 8
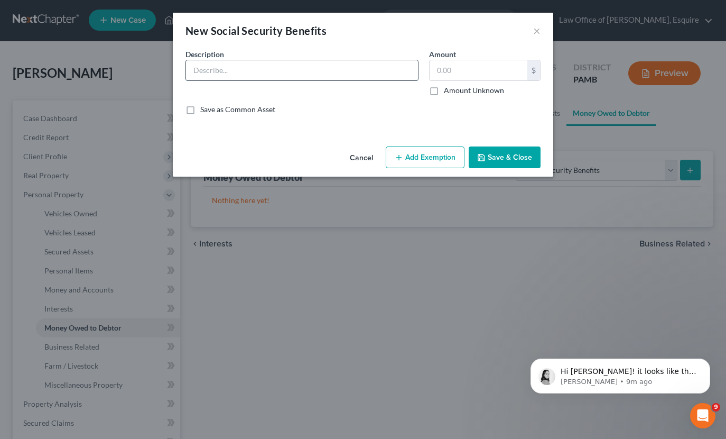
click at [354, 72] on input "text" at bounding box center [302, 70] width 232 height 20
type input "Social Security Benefits mon"
click at [644, 371] on p "Hi [PERSON_NAME]! it looks like that credit report attempt failed because [PERS…" at bounding box center [629, 371] width 136 height 11
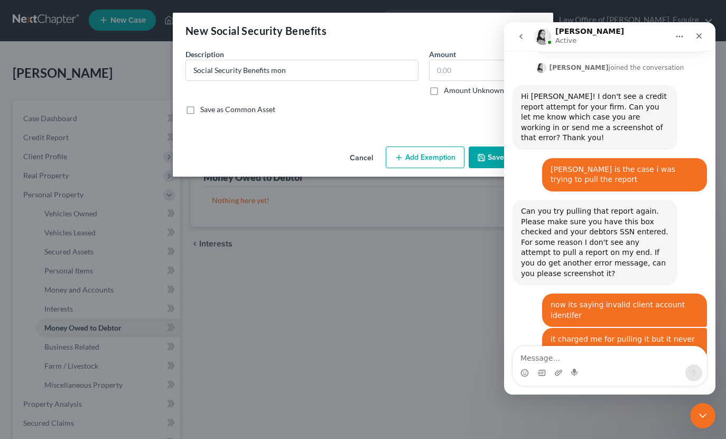
scroll to position [522, 0]
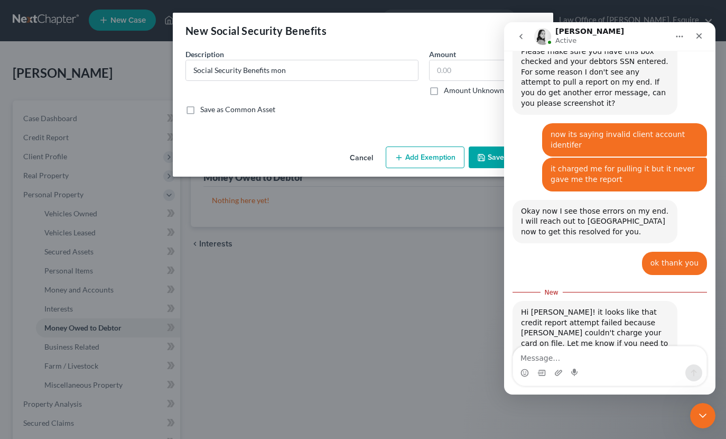
click at [649, 371] on div "Intercom messenger" at bounding box center [609, 372] width 193 height 17
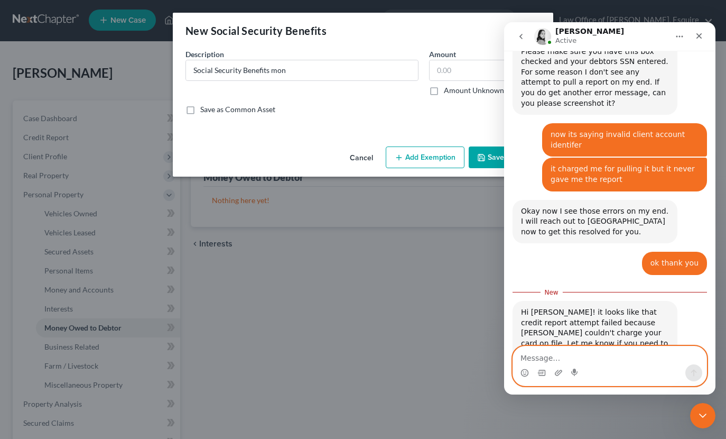
click at [603, 359] on textarea "Message…" at bounding box center [609, 355] width 193 height 18
type textarea "yes i do need to update it"
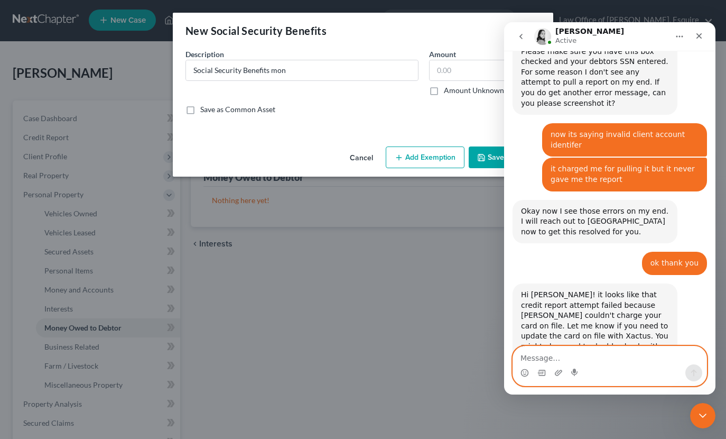
scroll to position [535, 0]
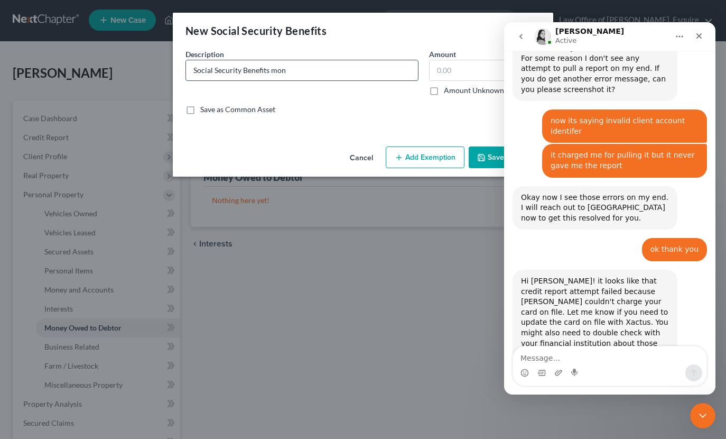
click at [319, 73] on input "Social Security Benefits mon" at bounding box center [302, 70] width 232 height 20
type input "Social Security Benefits monthly"
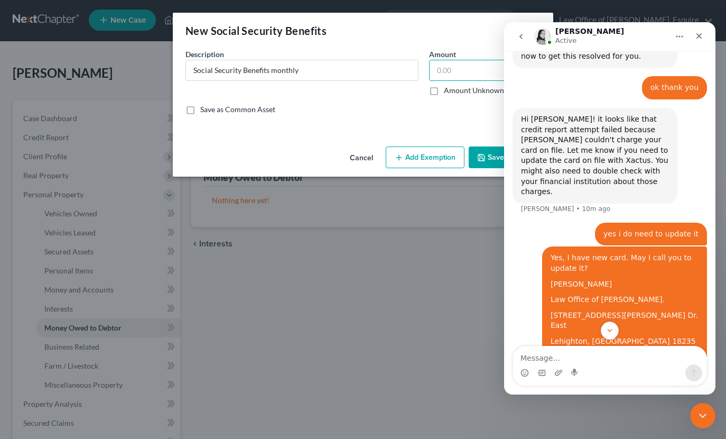
scroll to position [700, 0]
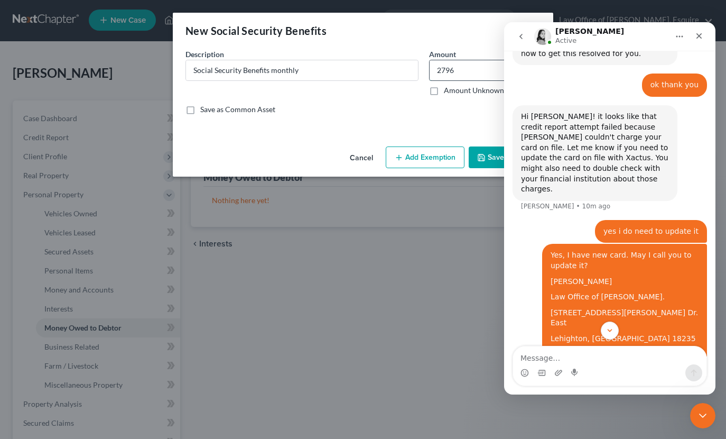
type input "2,796"
click at [436, 159] on button "Add Exemption" at bounding box center [425, 157] width 79 height 22
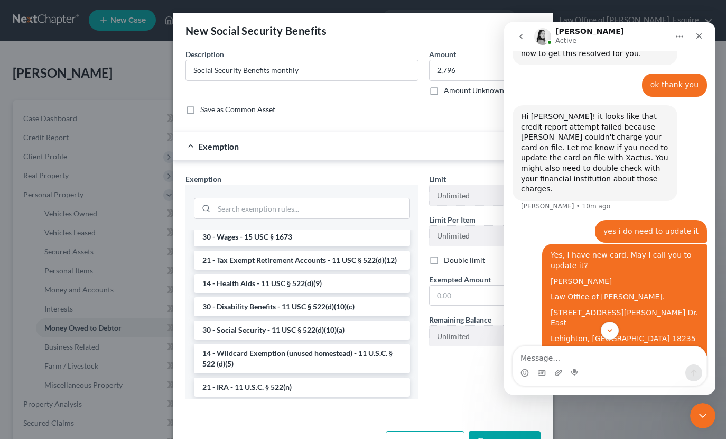
scroll to position [522, 0]
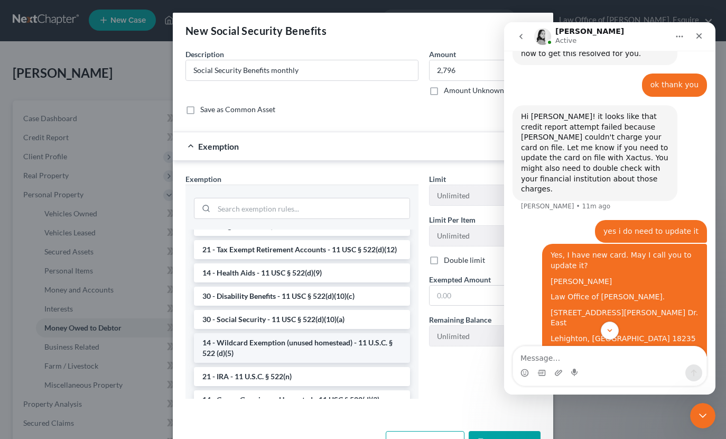
click at [351, 347] on li "14 - Wildcard Exemption (unused homestead) - 11 U.S.C. § 522 (d)(5)" at bounding box center [302, 348] width 216 height 30
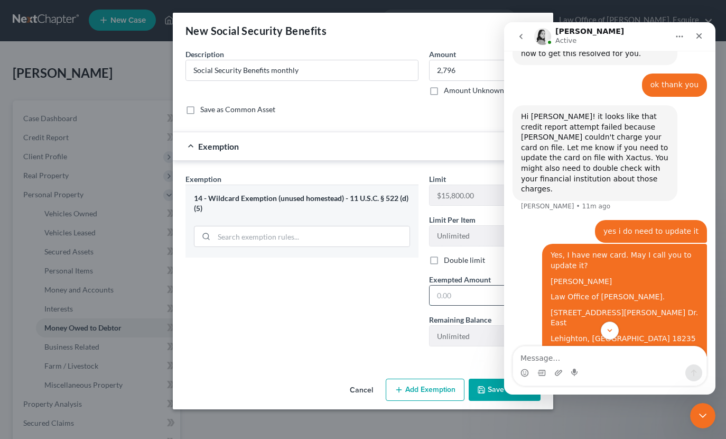
click at [450, 301] on input "text" at bounding box center [479, 295] width 98 height 20
type input "2,796"
click at [489, 388] on button "Save & Close" at bounding box center [505, 389] width 72 height 22
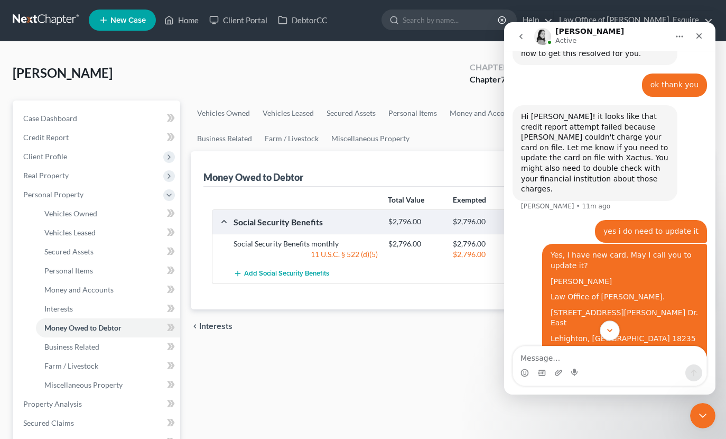
click at [611, 334] on icon "Scroll to bottom" at bounding box center [610, 330] width 10 height 10
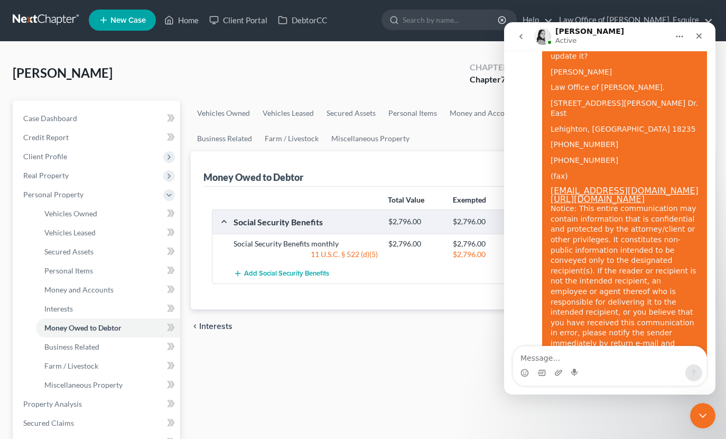
scroll to position [909, 0]
click at [703, 416] on icon "Close Intercom Messenger" at bounding box center [701, 413] width 13 height 13
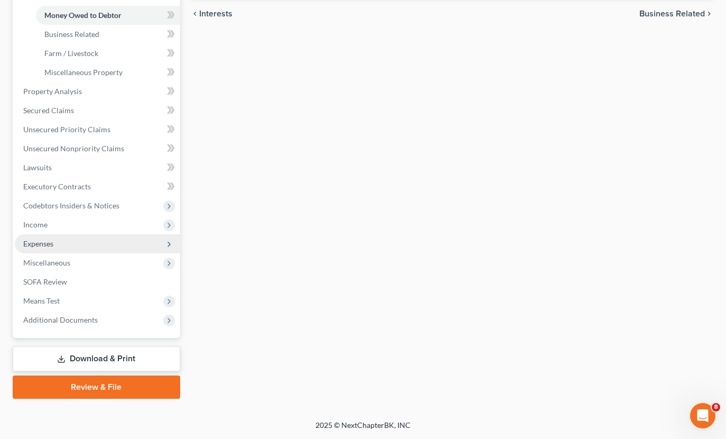
scroll to position [313, 0]
click at [92, 247] on span "Expenses" at bounding box center [97, 243] width 165 height 19
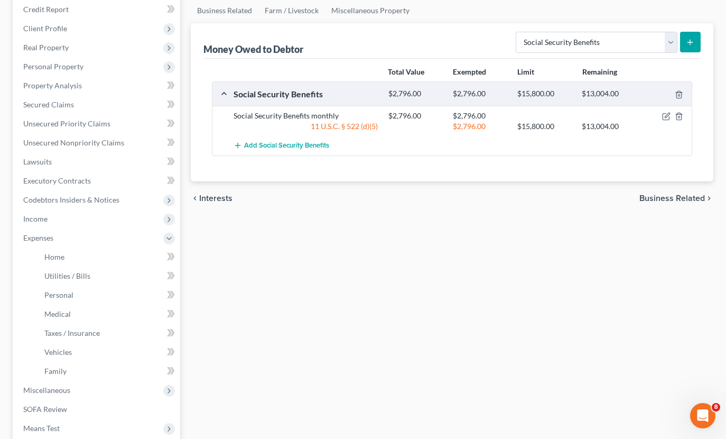
scroll to position [129, 0]
click at [54, 257] on span "Home" at bounding box center [54, 256] width 20 height 9
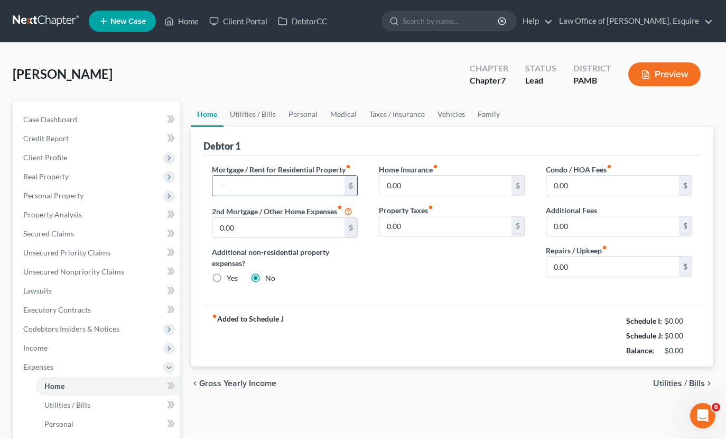
click at [321, 193] on input "text" at bounding box center [278, 185] width 133 height 20
type input "2,619"
click at [259, 115] on link "Utilities / Bills" at bounding box center [253, 113] width 59 height 25
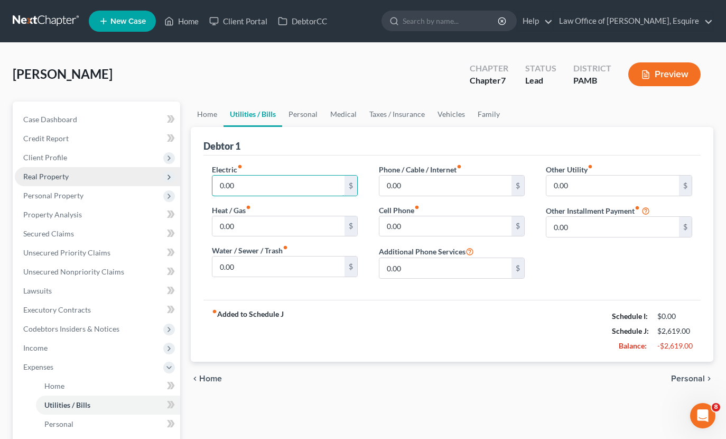
drag, startPoint x: 253, startPoint y: 182, endPoint x: 158, endPoint y: 181, distance: 94.6
click at [158, 181] on div "Petition Navigation Case Dashboard Payments Invoices Payments Payments Credit R…" at bounding box center [362, 377] width 711 height 553
type input "104"
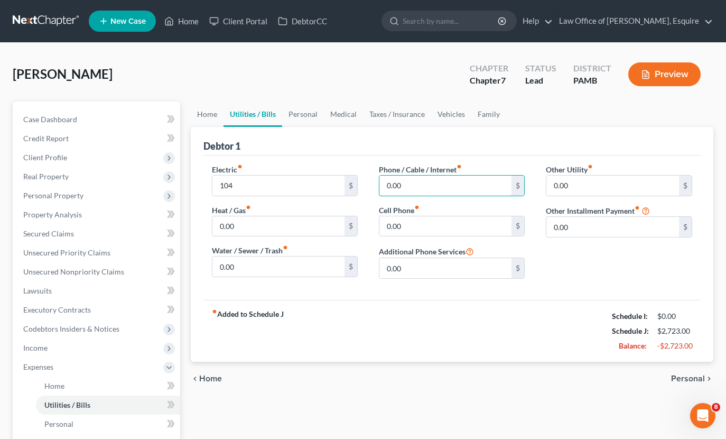
drag, startPoint x: 413, startPoint y: 184, endPoint x: 360, endPoint y: 184, distance: 52.8
type input "220"
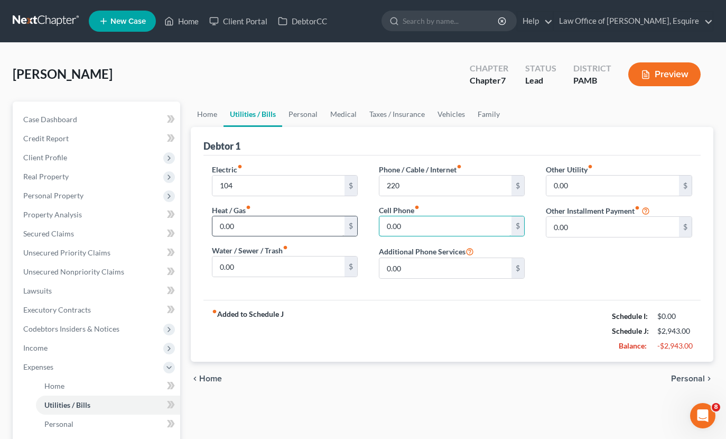
drag, startPoint x: 473, startPoint y: 228, endPoint x: 295, endPoint y: 221, distance: 177.7
type input "134"
click at [317, 111] on link "Personal" at bounding box center [303, 113] width 42 height 25
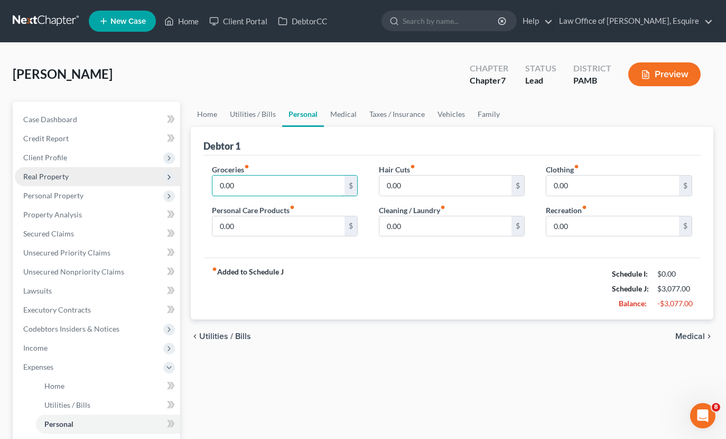
drag, startPoint x: 234, startPoint y: 187, endPoint x: 137, endPoint y: 185, distance: 96.7
click at [142, 187] on div "Petition Navigation Case Dashboard Payments Invoices Payments Payments Credit R…" at bounding box center [362, 377] width 711 height 553
type input "400"
click at [352, 116] on link "Medical" at bounding box center [343, 113] width 39 height 25
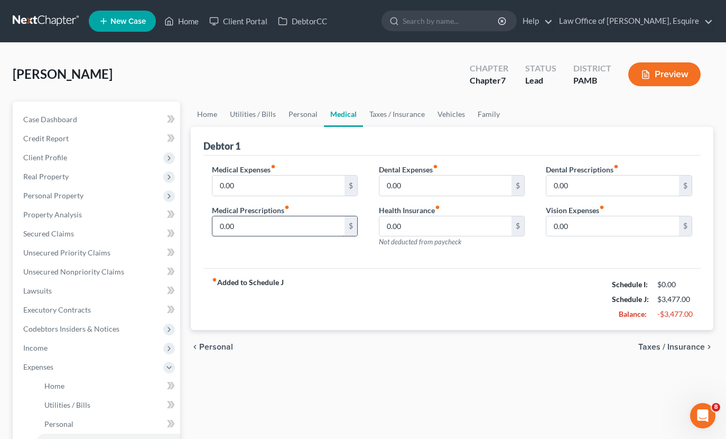
drag, startPoint x: 257, startPoint y: 219, endPoint x: 292, endPoint y: 233, distance: 37.5
click at [292, 233] on input "0.00" at bounding box center [278, 226] width 133 height 20
type input "16.00"
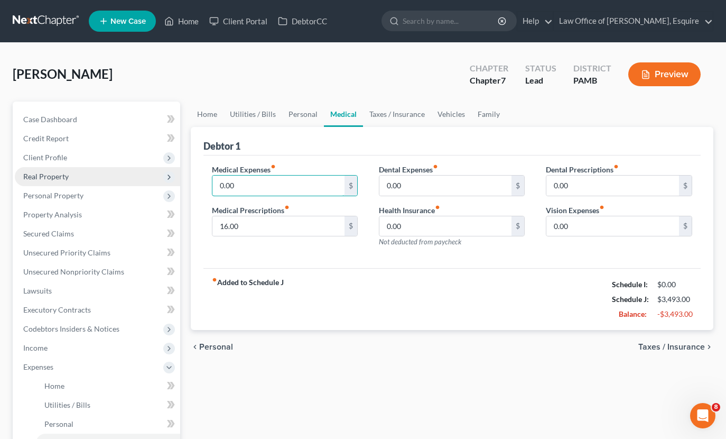
drag, startPoint x: 254, startPoint y: 185, endPoint x: 176, endPoint y: 182, distance: 77.2
click at [178, 183] on div "Petition Navigation Case Dashboard Payments Invoices Payments Payments Credit R…" at bounding box center [362, 377] width 711 height 553
type input "240.00"
click at [306, 116] on link "Personal" at bounding box center [303, 113] width 42 height 25
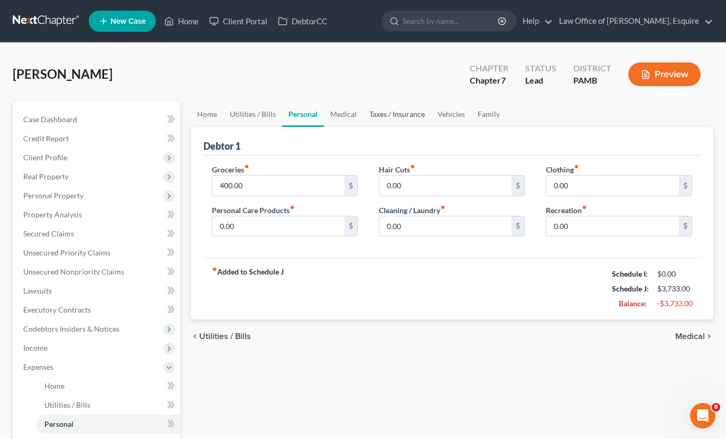
click at [384, 116] on link "Taxes / Insurance" at bounding box center [397, 113] width 68 height 25
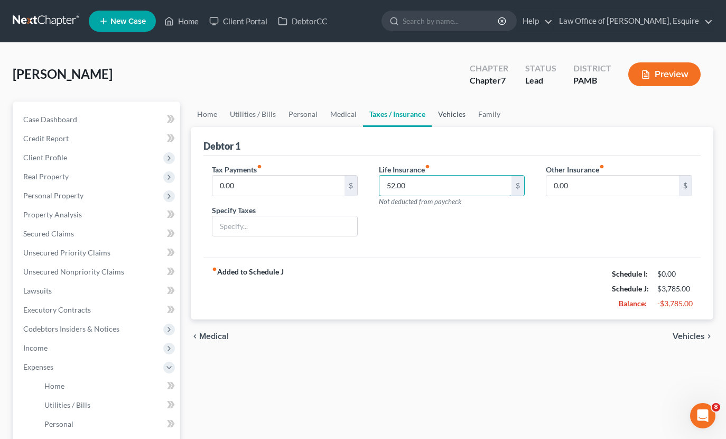
type input "52.00"
click at [460, 110] on link "Vehicles" at bounding box center [452, 113] width 40 height 25
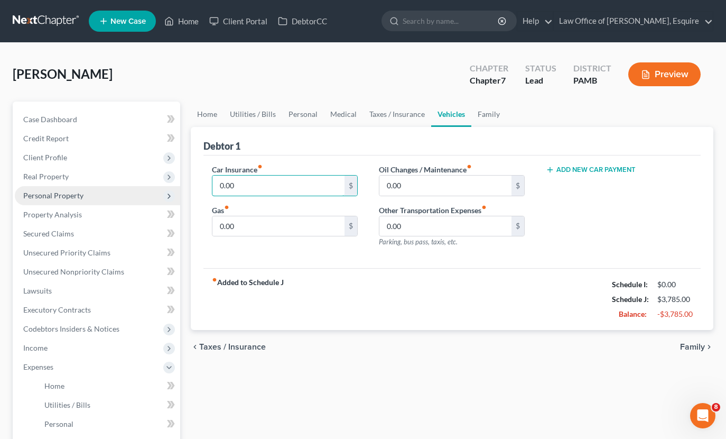
drag, startPoint x: 262, startPoint y: 189, endPoint x: 143, endPoint y: 186, distance: 118.9
click at [143, 186] on div "Petition Navigation Case Dashboard Payments Invoices Payments Payments Credit R…" at bounding box center [362, 377] width 711 height 553
type input "330.00"
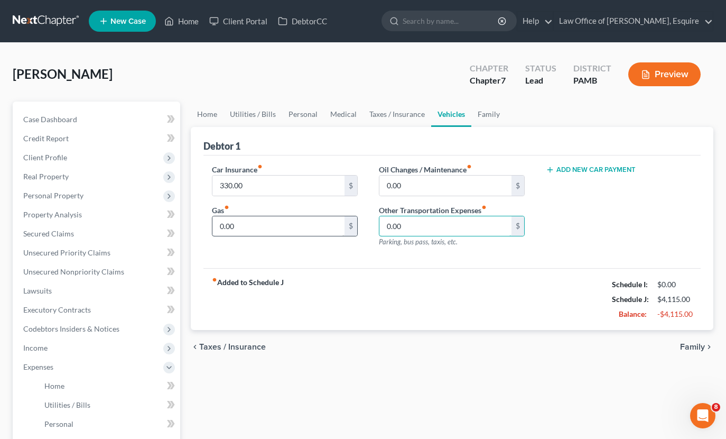
drag, startPoint x: 439, startPoint y: 223, endPoint x: 275, endPoint y: 214, distance: 164.6
click at [275, 214] on div "Car Insurance fiber_manual_record 330.00 $ Gas fiber_manual_record 0.00 $ Oil C…" at bounding box center [452, 210] width 502 height 92
type input "10.00"
click at [554, 173] on icon "button" at bounding box center [550, 169] width 8 height 8
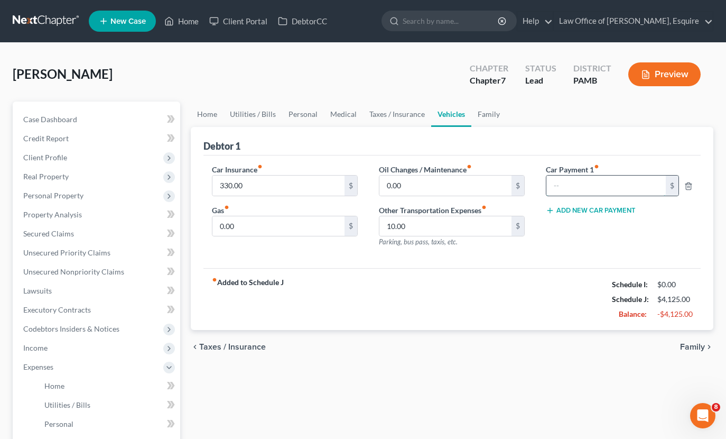
click at [576, 188] on input "text" at bounding box center [605, 185] width 119 height 20
type input "335.00"
click at [384, 117] on link "Taxes / Insurance" at bounding box center [397, 113] width 68 height 25
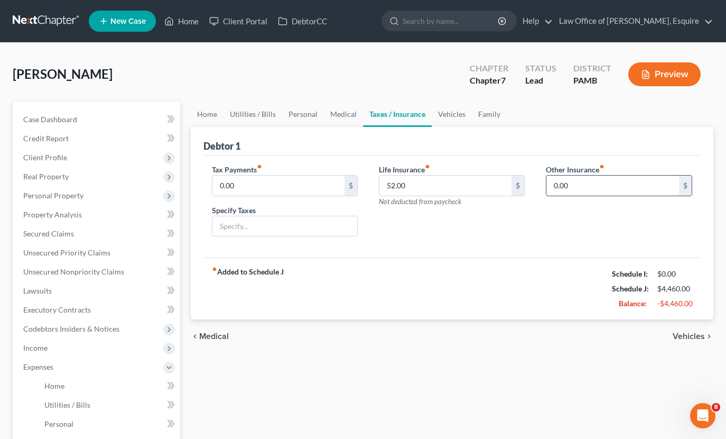
click at [606, 193] on input "0.00" at bounding box center [612, 185] width 133 height 20
drag, startPoint x: 611, startPoint y: 188, endPoint x: 522, endPoint y: 182, distance: 89.0
click at [522, 182] on div "Tax Payments fiber_manual_record 0.00 $ Specify Taxes Life Insurance fiber_manu…" at bounding box center [452, 204] width 502 height 81
type input "157.00"
click at [485, 113] on link "Family" at bounding box center [489, 113] width 35 height 25
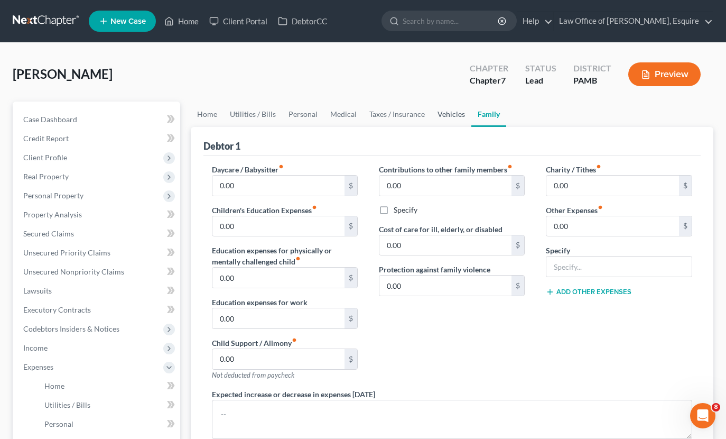
click at [446, 115] on link "Vehicles" at bounding box center [451, 113] width 40 height 25
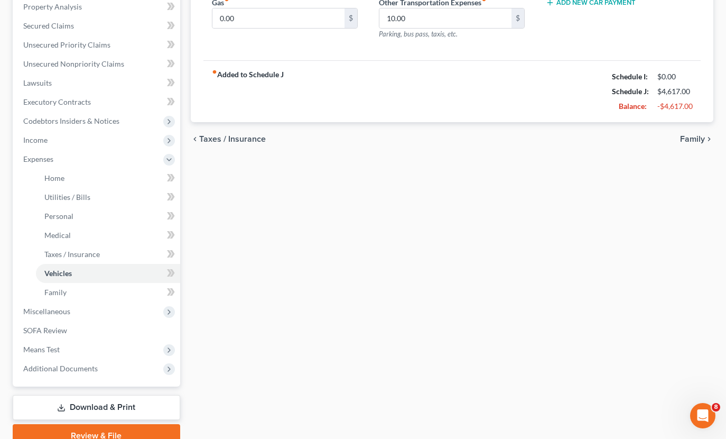
scroll to position [214, 0]
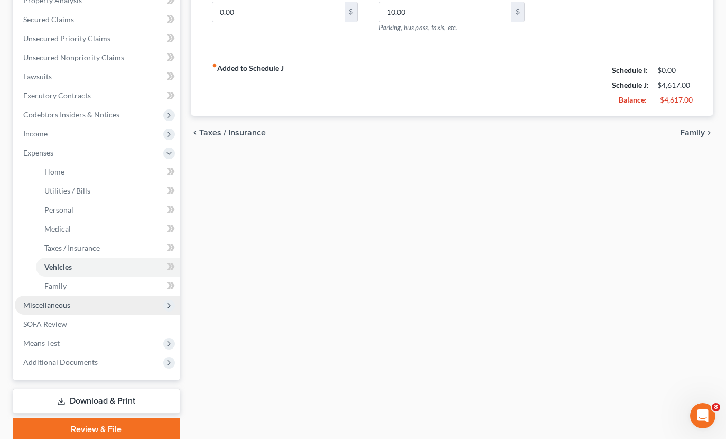
click at [103, 308] on span "Miscellaneous" at bounding box center [97, 304] width 165 height 19
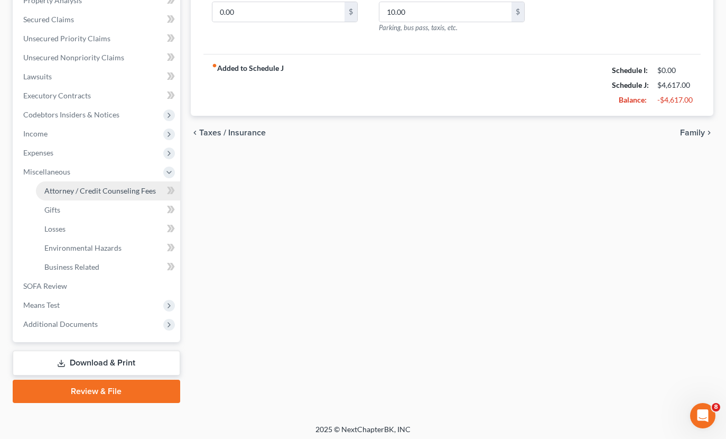
click at [113, 192] on span "Attorney / Credit Counseling Fees" at bounding box center [99, 190] width 111 height 9
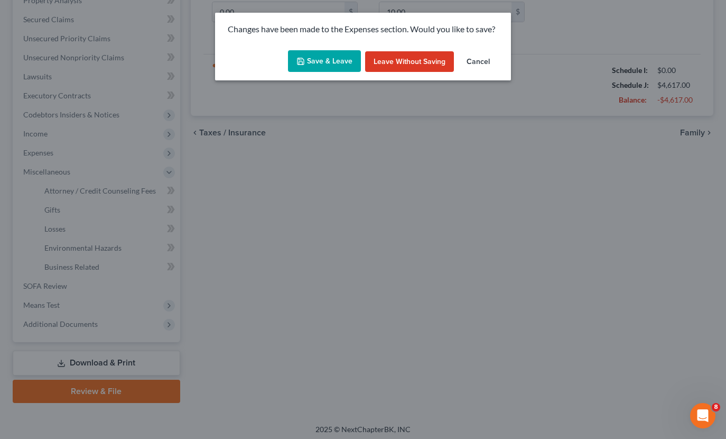
click at [330, 63] on button "Save & Leave" at bounding box center [324, 61] width 73 height 22
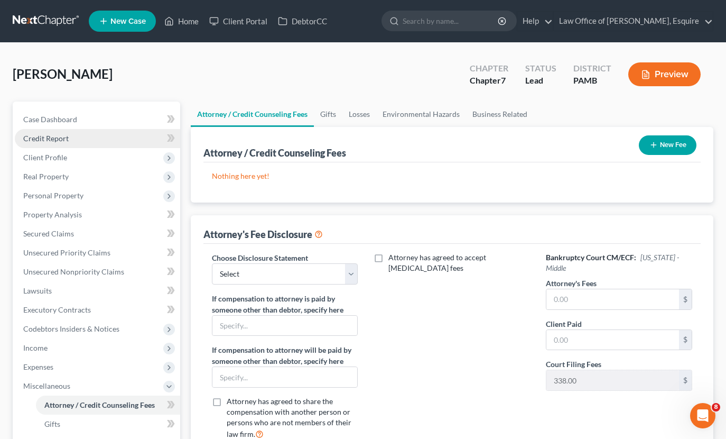
click at [77, 141] on link "Credit Report" at bounding box center [97, 138] width 165 height 19
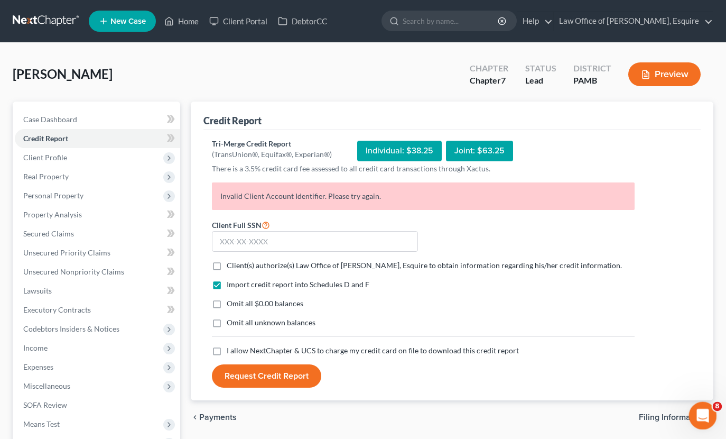
click at [702, 415] on icon "Open Intercom Messenger" at bounding box center [700, 414] width 7 height 8
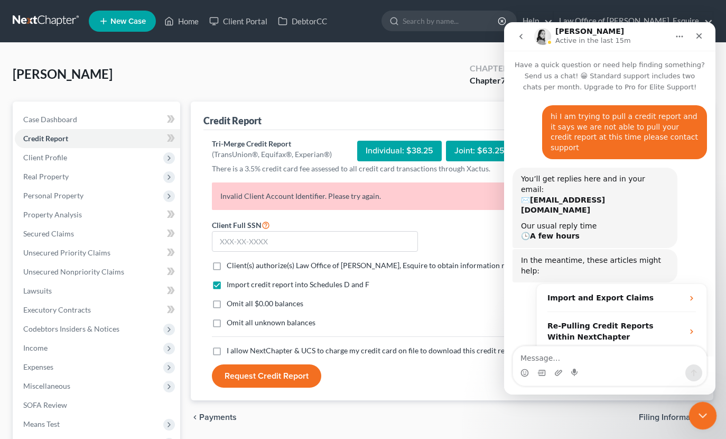
scroll to position [909, 0]
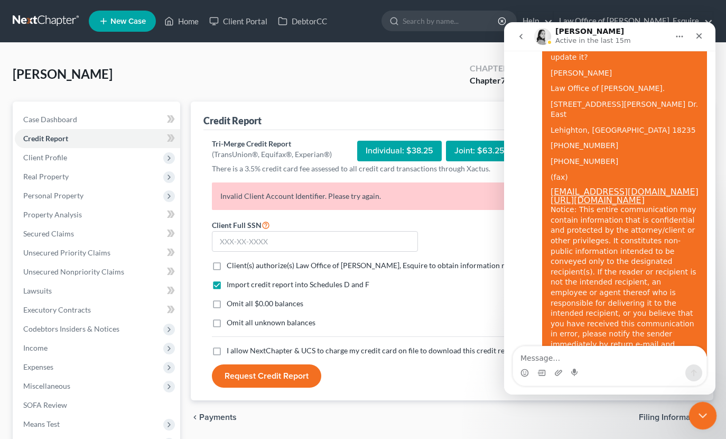
click at [702, 415] on icon "Close Intercom Messenger" at bounding box center [700, 414] width 7 height 4
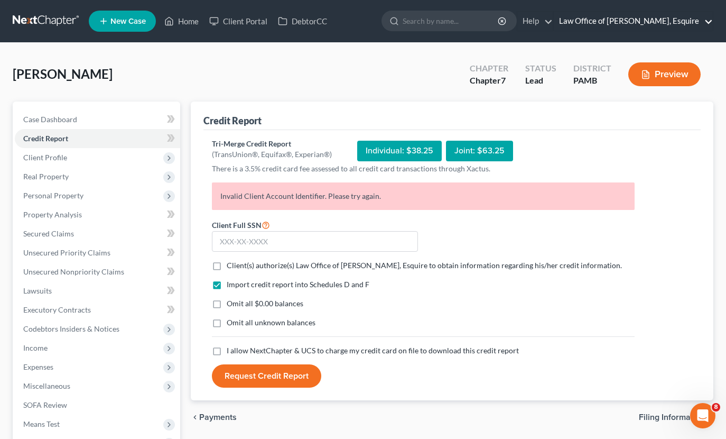
click at [656, 17] on link "Law Office of [PERSON_NAME], Esquire" at bounding box center [633, 21] width 159 height 19
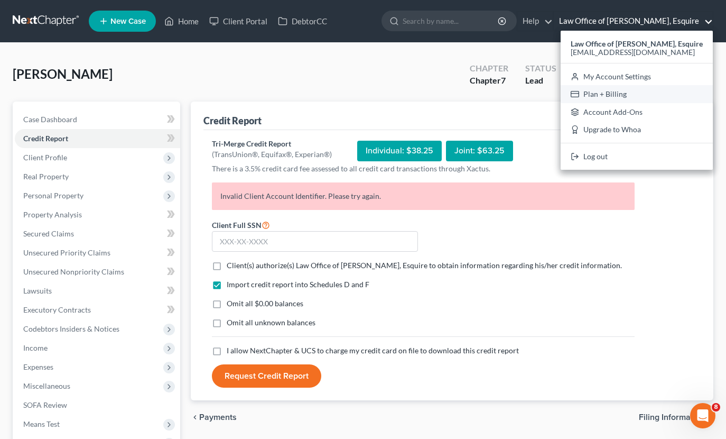
click at [596, 92] on link "Plan + Billing" at bounding box center [637, 94] width 152 height 18
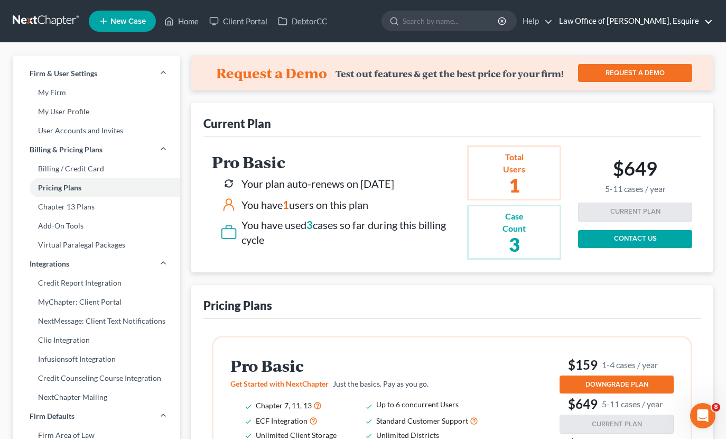
click at [639, 24] on link "Law Office of [PERSON_NAME], Esquire" at bounding box center [633, 21] width 159 height 19
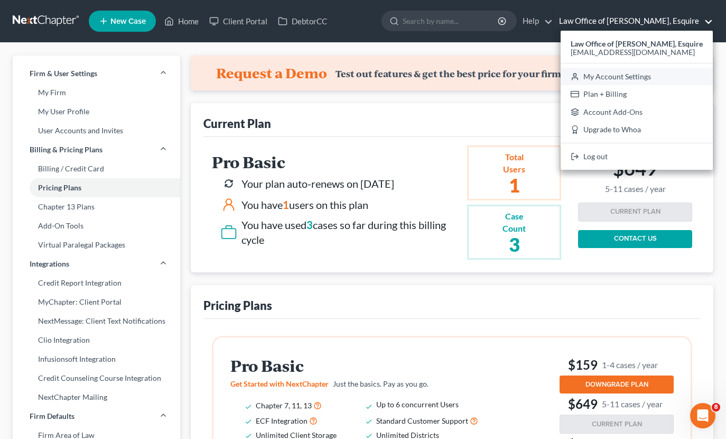
click at [628, 78] on link "My Account Settings" at bounding box center [637, 77] width 152 height 18
select select "68"
select select "24"
select select "39"
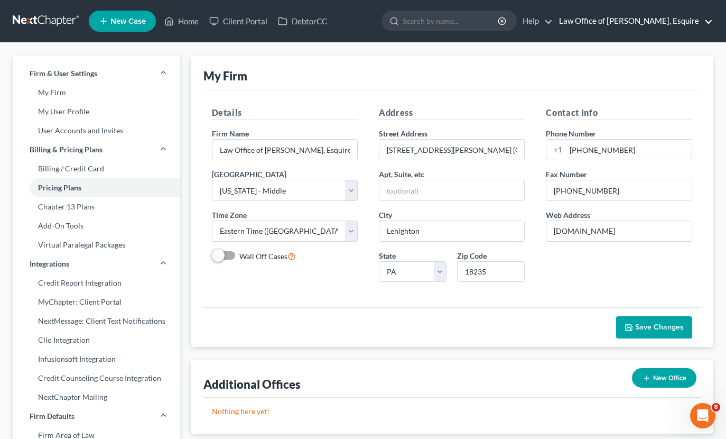
click at [650, 22] on link "Law Office of [PERSON_NAME], Esquire" at bounding box center [633, 21] width 159 height 19
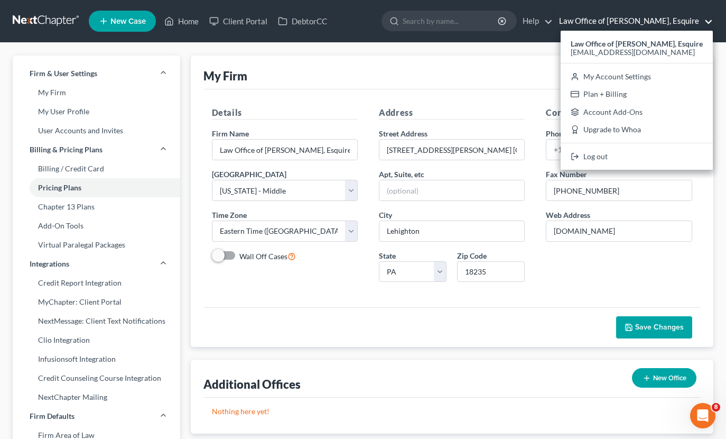
click at [470, 73] on div "My Firm" at bounding box center [452, 72] width 498 height 34
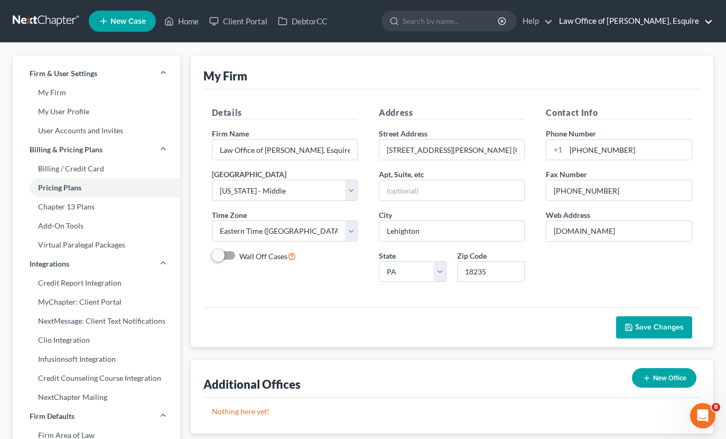
click at [621, 21] on link "Law Office of [PERSON_NAME], Esquire" at bounding box center [633, 21] width 159 height 19
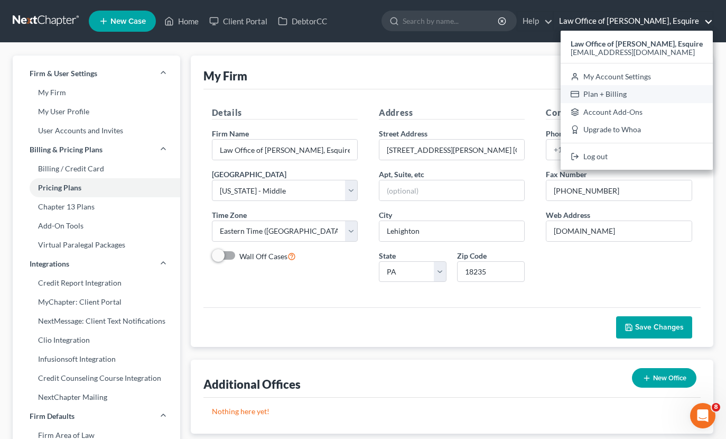
click at [603, 92] on link "Plan + Billing" at bounding box center [637, 94] width 152 height 18
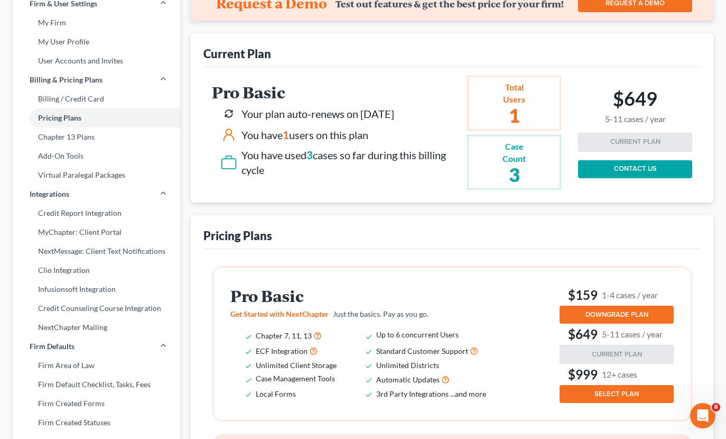
scroll to position [68, 0]
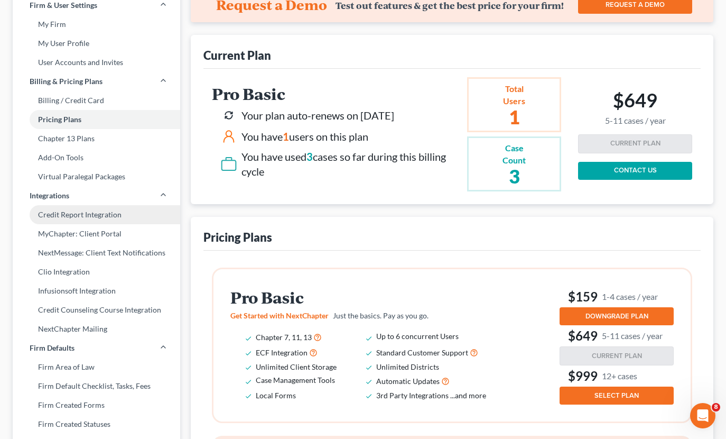
click at [26, 216] on link "Credit Report Integration" at bounding box center [97, 214] width 168 height 19
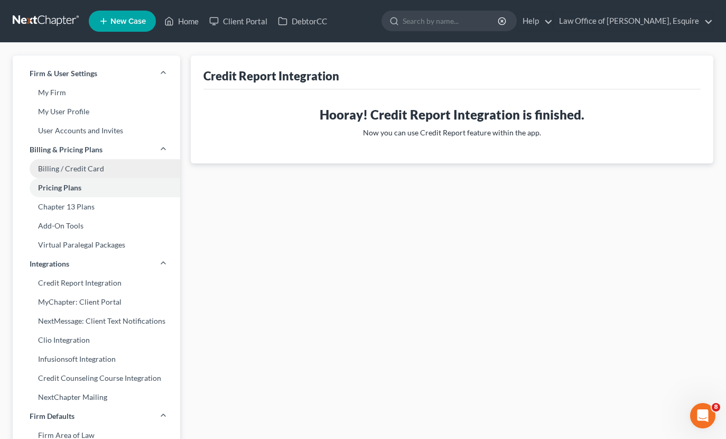
click at [80, 166] on link "Billing / Credit Card" at bounding box center [97, 168] width 168 height 19
select select "39"
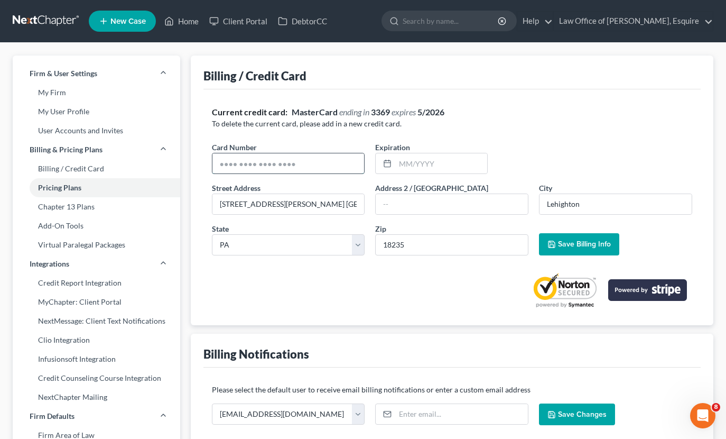
click at [312, 169] on input "text" at bounding box center [288, 163] width 152 height 20
type input "[CREDIT_CARD_NUMBER]"
click at [420, 169] on input "text" at bounding box center [440, 163] width 91 height 20
click at [576, 242] on span "Save Billing Info" at bounding box center [584, 243] width 53 height 9
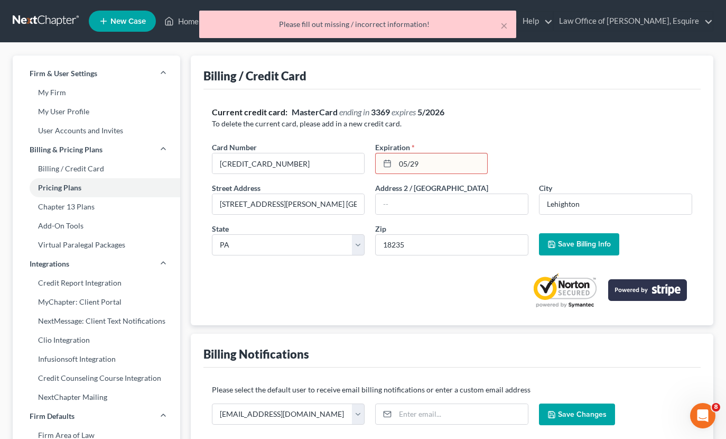
click at [426, 166] on input "05/29" at bounding box center [440, 163] width 91 height 20
click at [411, 161] on input "05/29" at bounding box center [440, 163] width 91 height 20
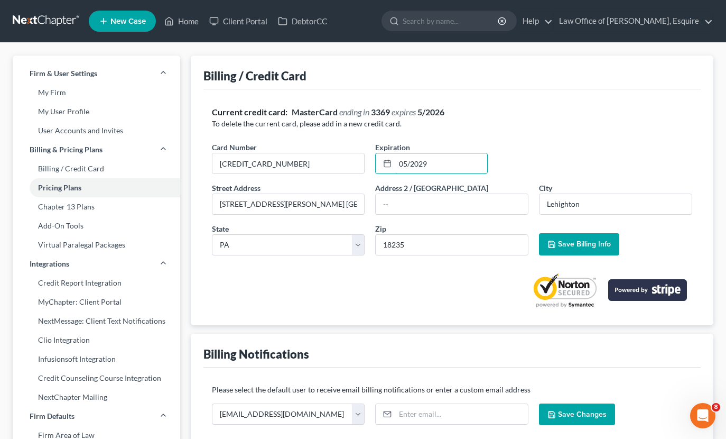
type input "05/2029"
click at [578, 236] on button "Save Billing Info" at bounding box center [579, 244] width 80 height 22
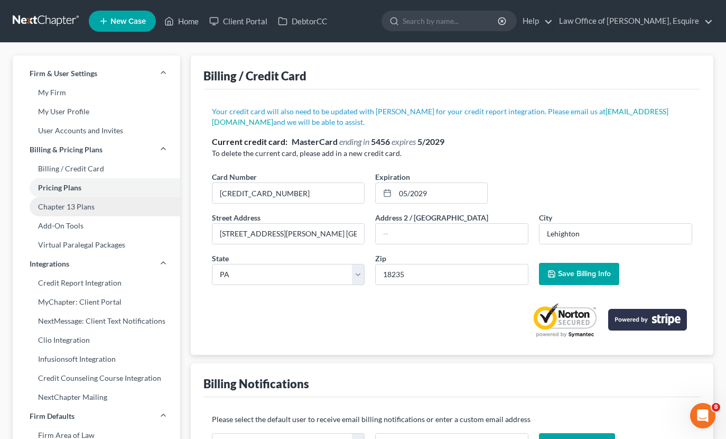
click at [64, 202] on link "Chapter 13 Plans" at bounding box center [97, 206] width 168 height 19
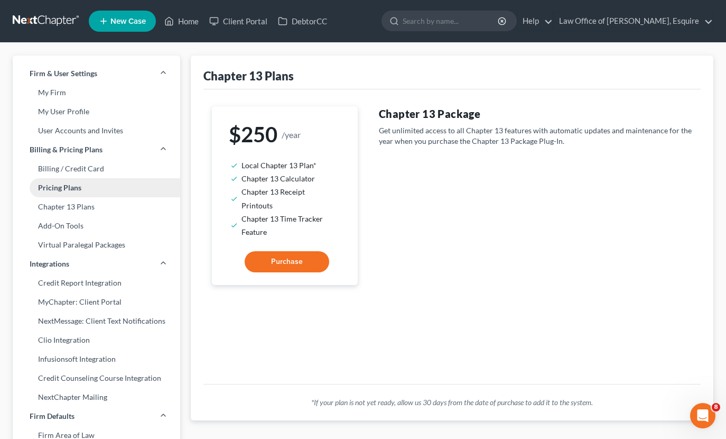
click at [66, 191] on link "Pricing Plans" at bounding box center [97, 187] width 168 height 19
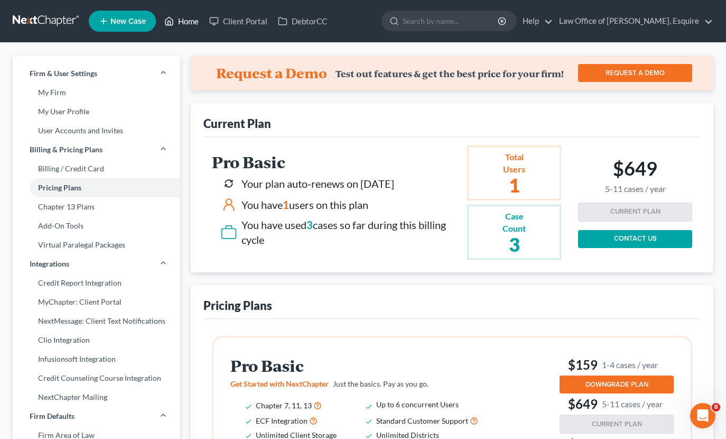
click at [183, 22] on link "Home" at bounding box center [181, 21] width 45 height 19
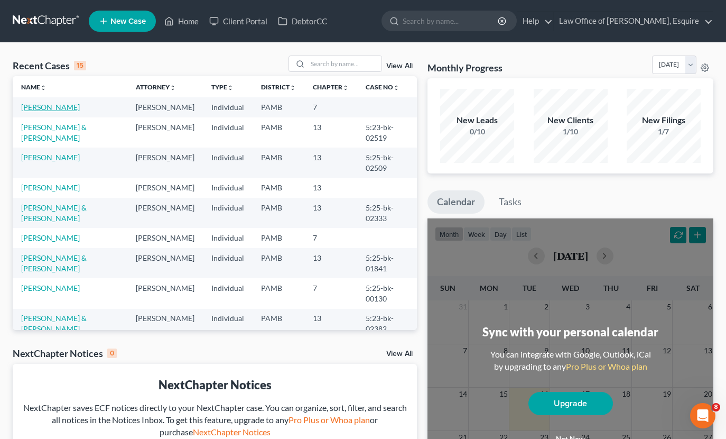
click at [52, 109] on link "[PERSON_NAME]" at bounding box center [50, 107] width 59 height 9
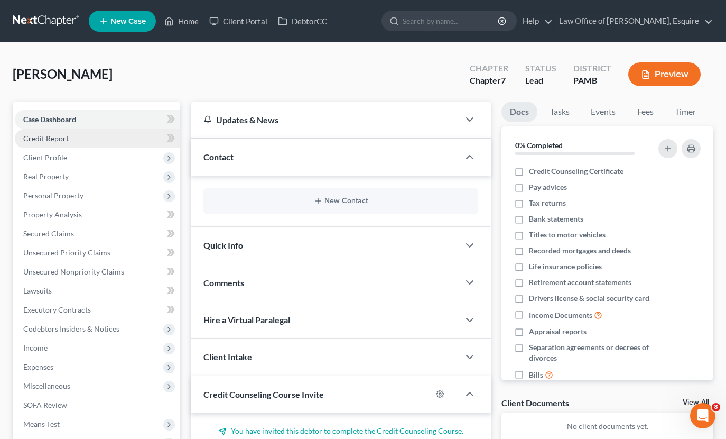
click at [60, 141] on span "Credit Report" at bounding box center [45, 138] width 45 height 9
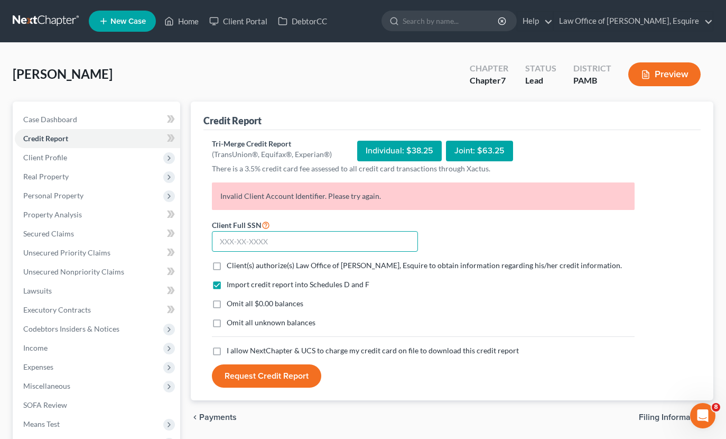
click at [352, 239] on input "text" at bounding box center [315, 241] width 206 height 21
type input "137-32-6536"
click at [227, 266] on label "Client(s) authorize(s) Law Office of [PERSON_NAME], Esquire to obtain informati…" at bounding box center [424, 265] width 395 height 11
click at [231, 266] on input "Client(s) authorize(s) Law Office of [PERSON_NAME], Esquire to obtain informati…" at bounding box center [234, 263] width 7 height 7
checkbox input "true"
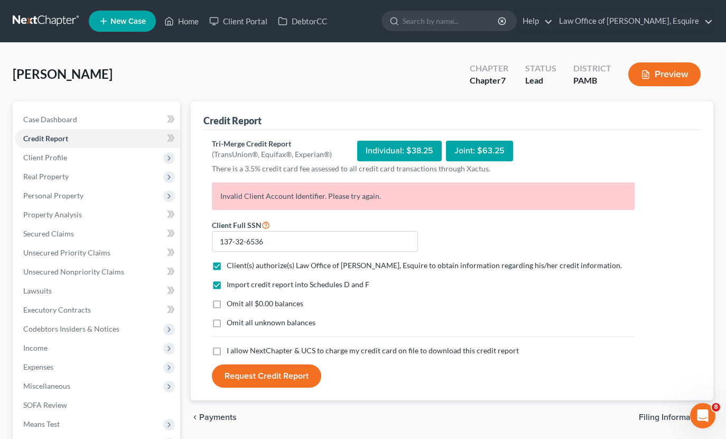
click at [227, 303] on label "Omit all $0.00 balances" at bounding box center [265, 303] width 77 height 11
click at [231, 303] on input "Omit all $0.00 balances" at bounding box center [234, 301] width 7 height 7
checkbox input "true"
click at [227, 352] on label "I allow NextChapter & UCS to charge my credit card on file to download this cre…" at bounding box center [373, 350] width 292 height 11
click at [231, 352] on input "I allow NextChapter & UCS to charge my credit card on file to download this cre…" at bounding box center [234, 348] width 7 height 7
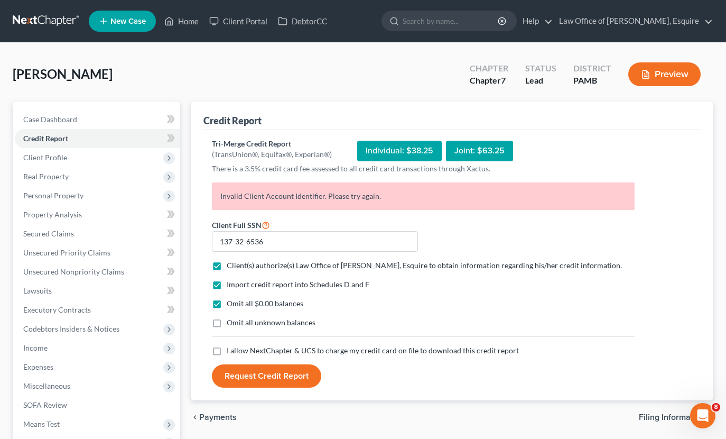
checkbox input "true"
click at [232, 370] on button "Request Credit Report" at bounding box center [266, 375] width 109 height 23
click at [62, 191] on span "Personal Property" at bounding box center [53, 195] width 60 height 9
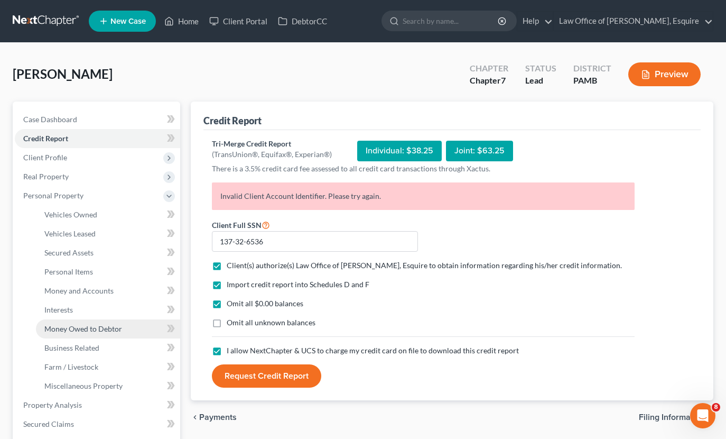
click at [86, 322] on link "Money Owed to Debtor" at bounding box center [108, 328] width 144 height 19
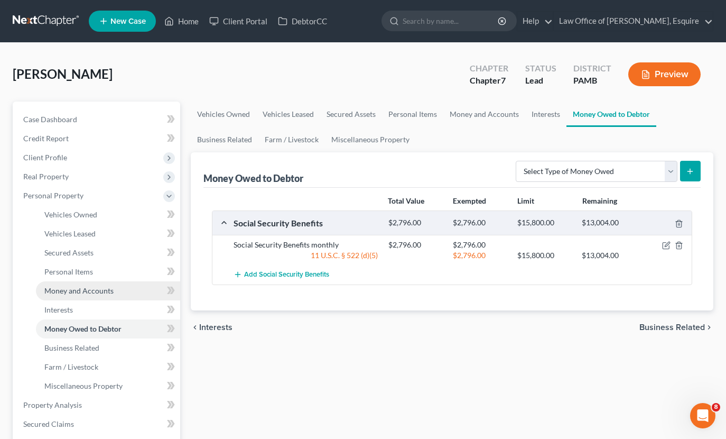
click at [92, 293] on span "Money and Accounts" at bounding box center [78, 290] width 69 height 9
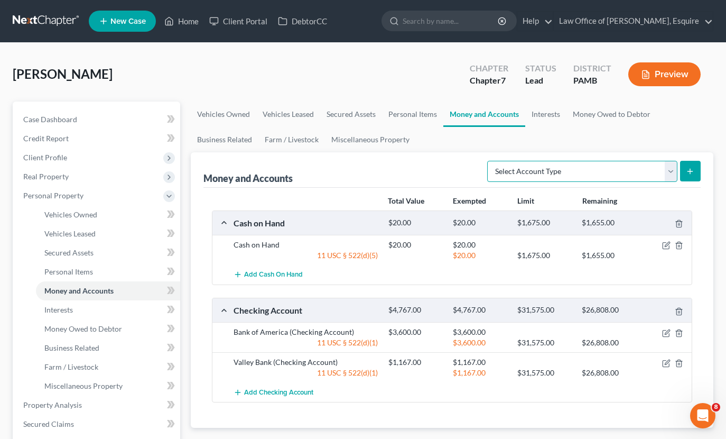
select select "security_deposits"
click at [697, 176] on button "submit" at bounding box center [690, 171] width 21 height 21
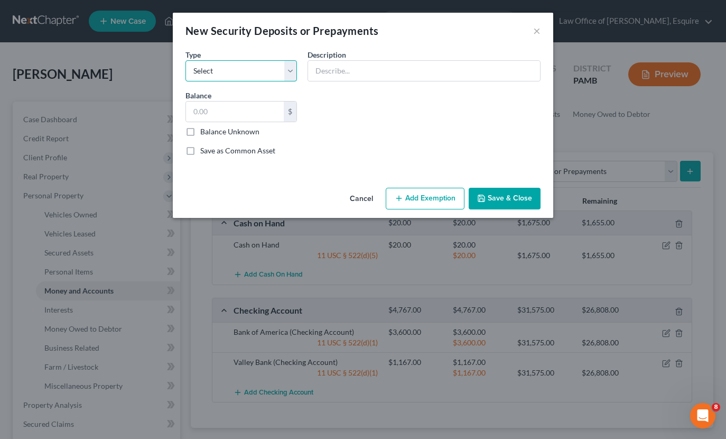
select select "3"
click at [360, 68] on input "text" at bounding box center [424, 71] width 232 height 20
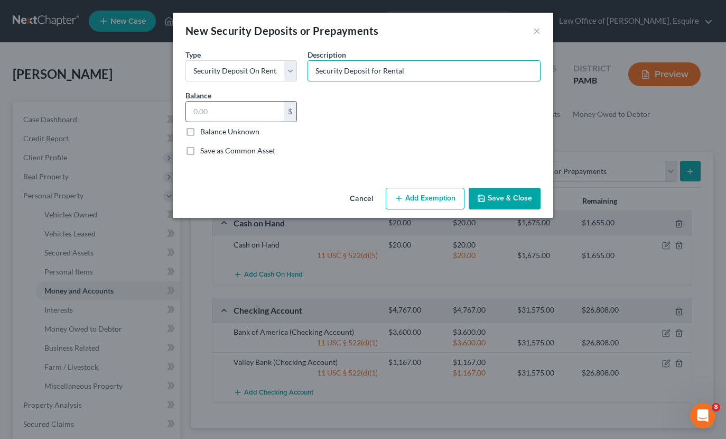
type input "Security Deposit for Rental"
click at [219, 110] on input "text" at bounding box center [235, 111] width 98 height 20
type input "5,000.00"
click at [435, 205] on button "Add Exemption" at bounding box center [425, 199] width 79 height 22
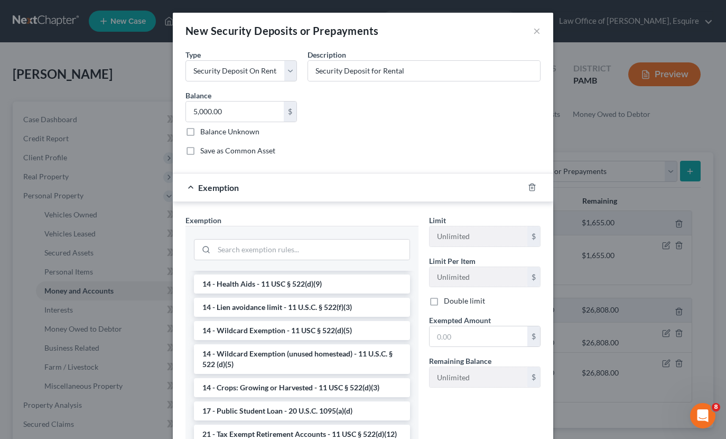
scroll to position [160, 0]
click at [380, 361] on li "14 - Wildcard Exemption (unused homestead) - 11 U.S.C. § 522 (d)(5)" at bounding box center [302, 358] width 216 height 30
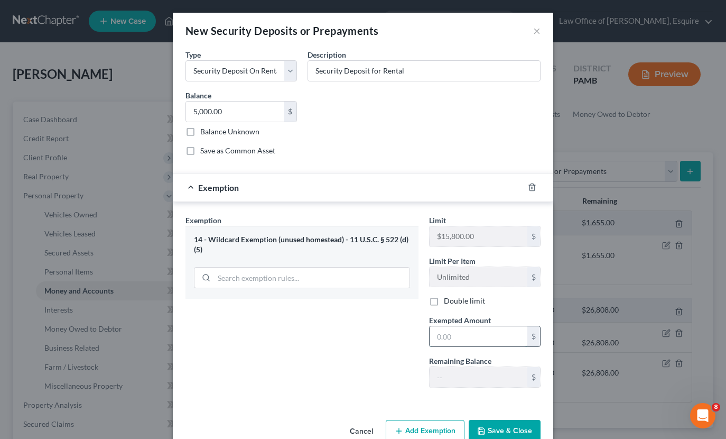
click at [470, 341] on input "text" at bounding box center [479, 336] width 98 height 20
type input "5,000.00"
click at [505, 429] on button "Save & Close" at bounding box center [505, 431] width 72 height 22
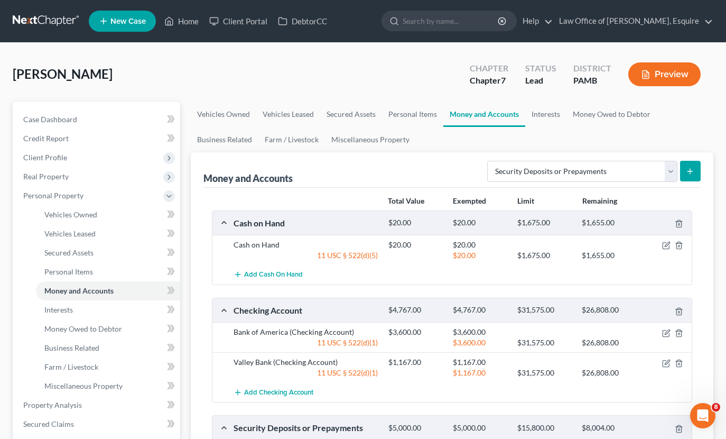
scroll to position [0, 0]
click at [57, 155] on span "Client Profile" at bounding box center [45, 157] width 44 height 9
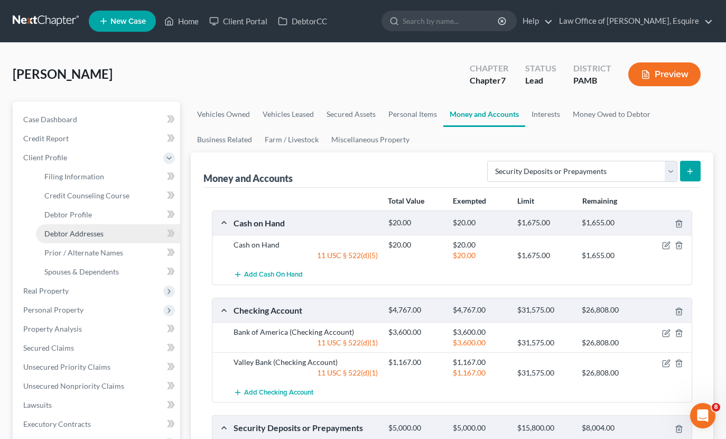
click at [103, 232] on span "Debtor Addresses" at bounding box center [73, 233] width 59 height 9
